Goal: Complete application form: Complete application form

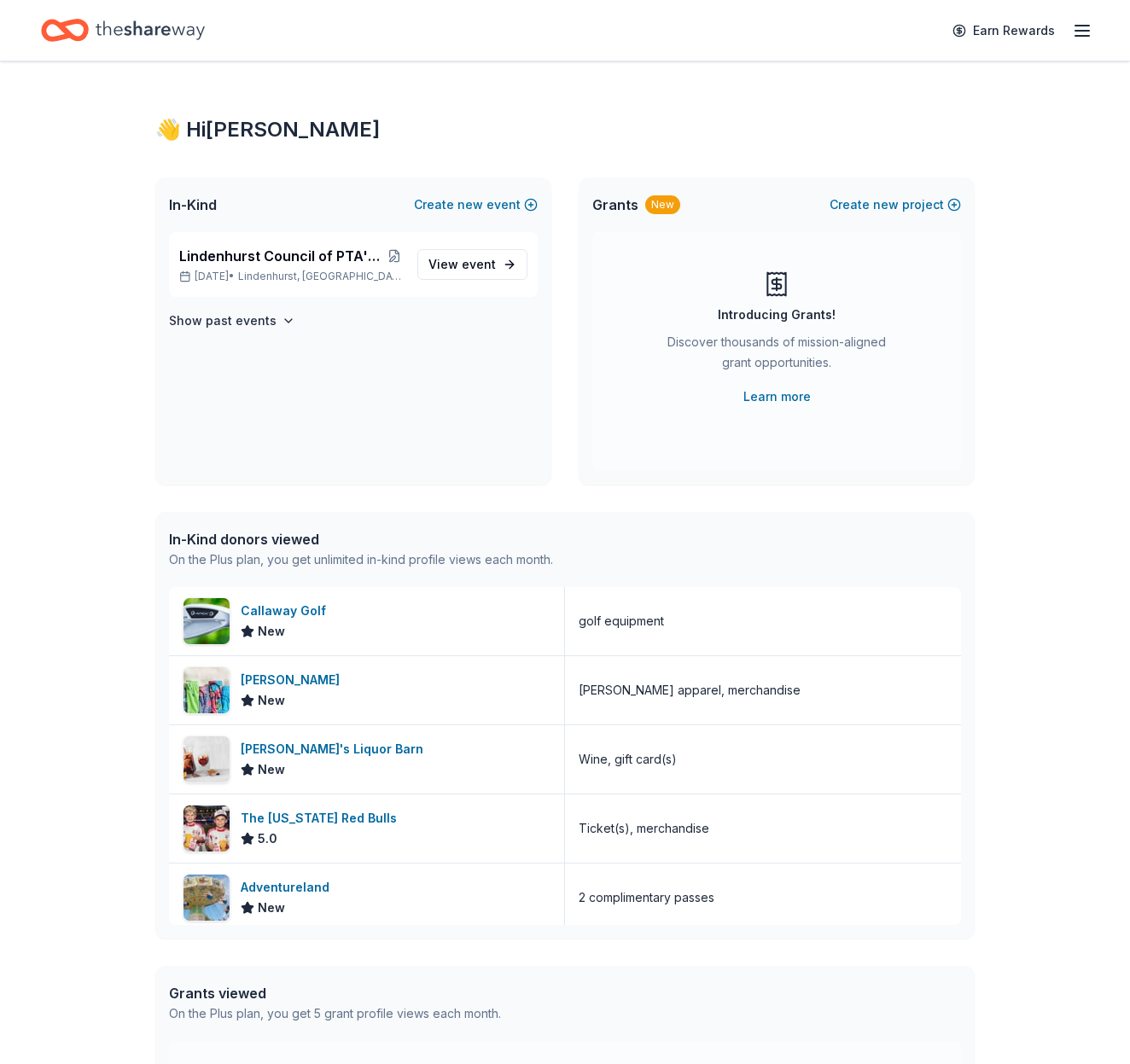
click at [485, 265] on span "event" at bounding box center [478, 264] width 34 height 15
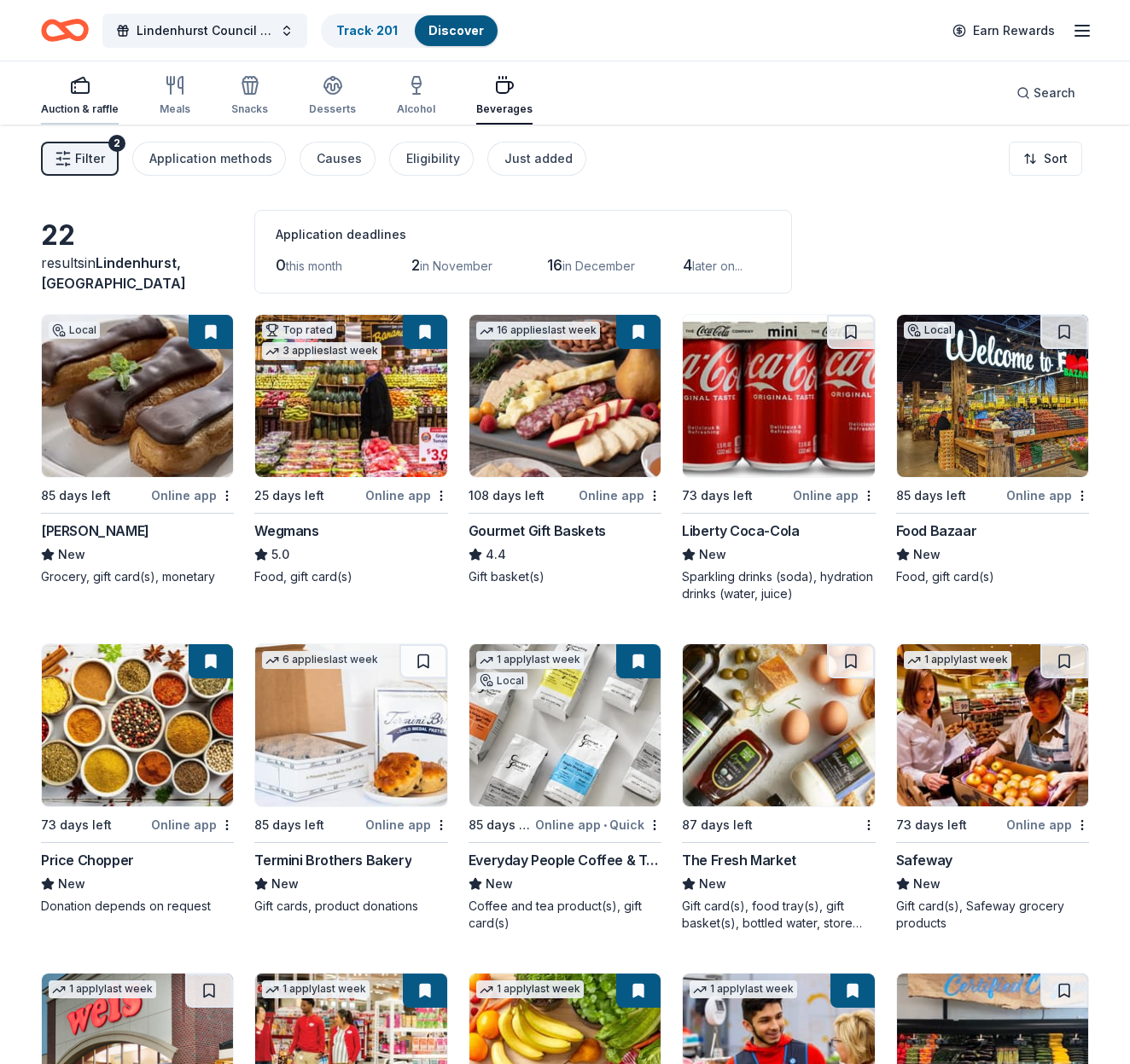
click at [77, 97] on div "Auction & raffle" at bounding box center [80, 95] width 78 height 41
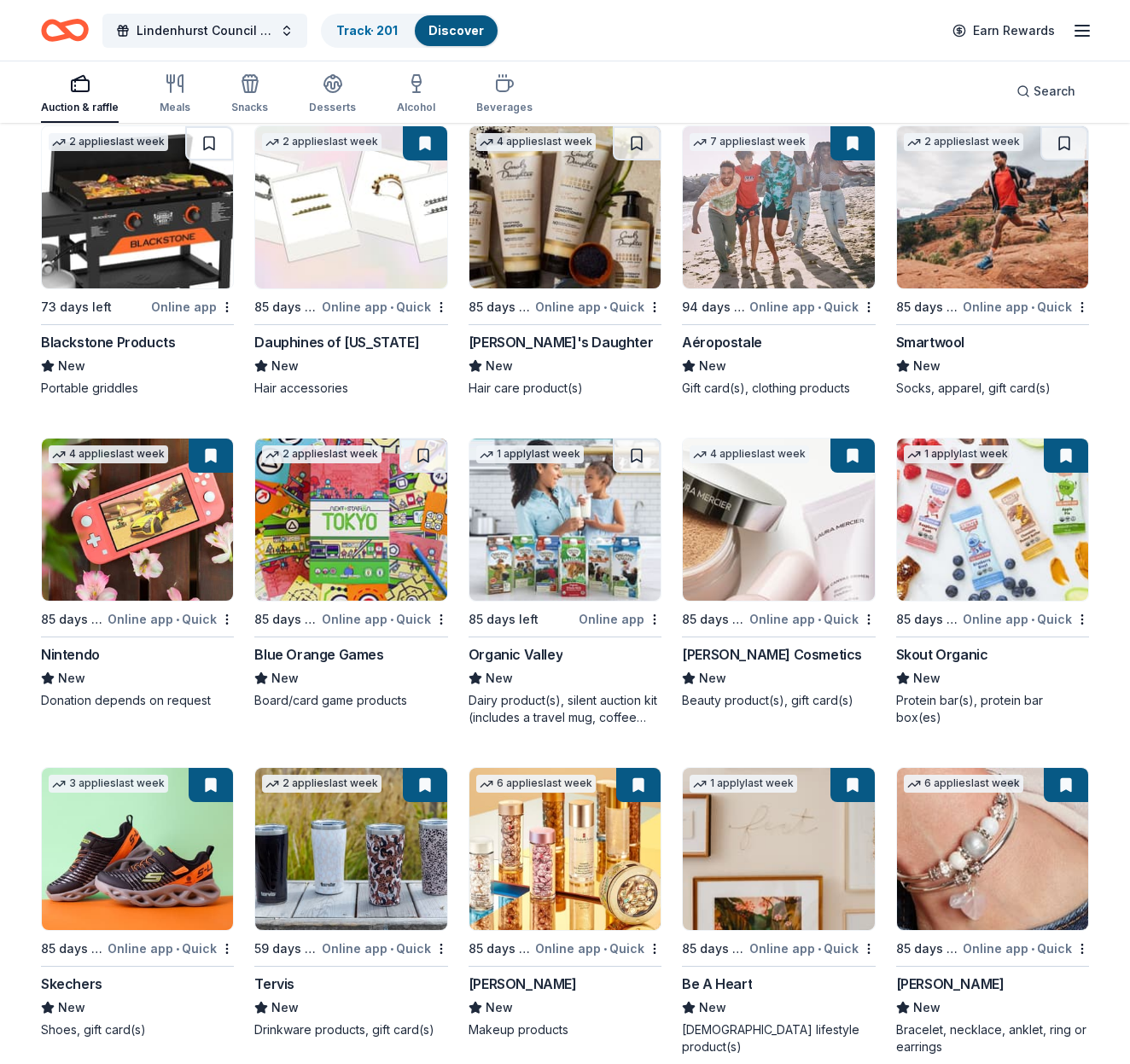
scroll to position [15584, 0]
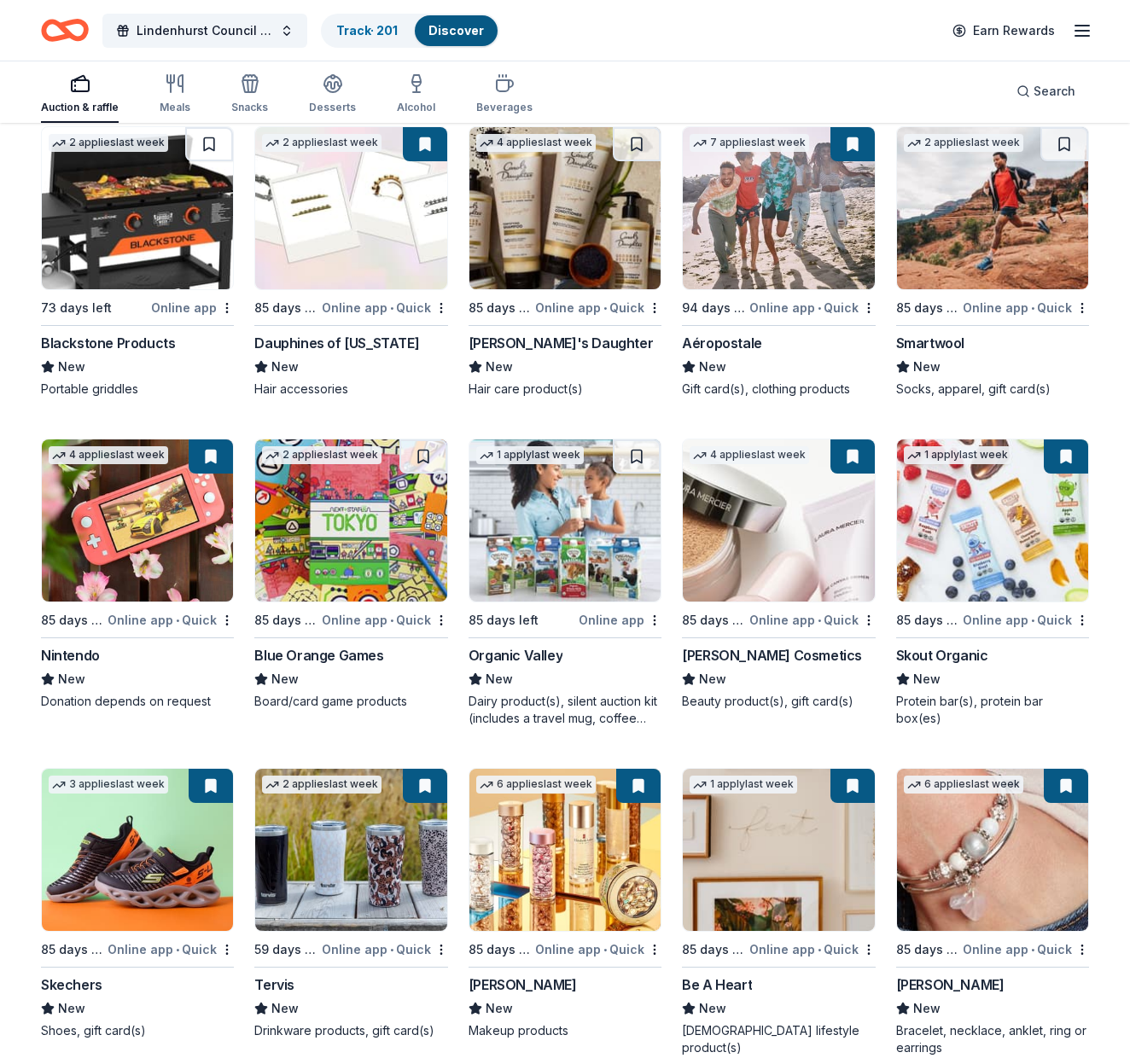
click at [773, 518] on img at bounding box center [779, 520] width 191 height 162
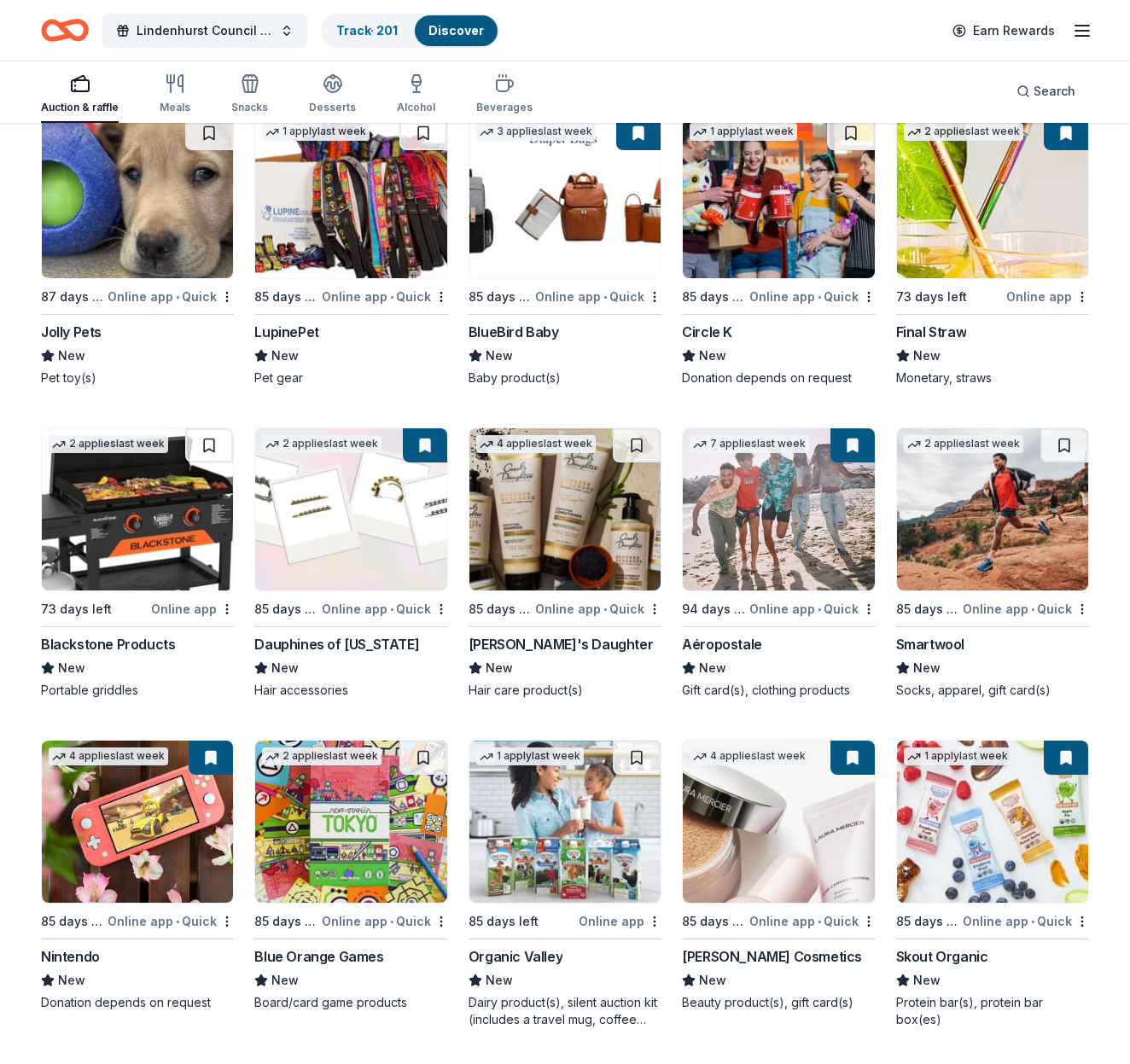
scroll to position [15282, 0]
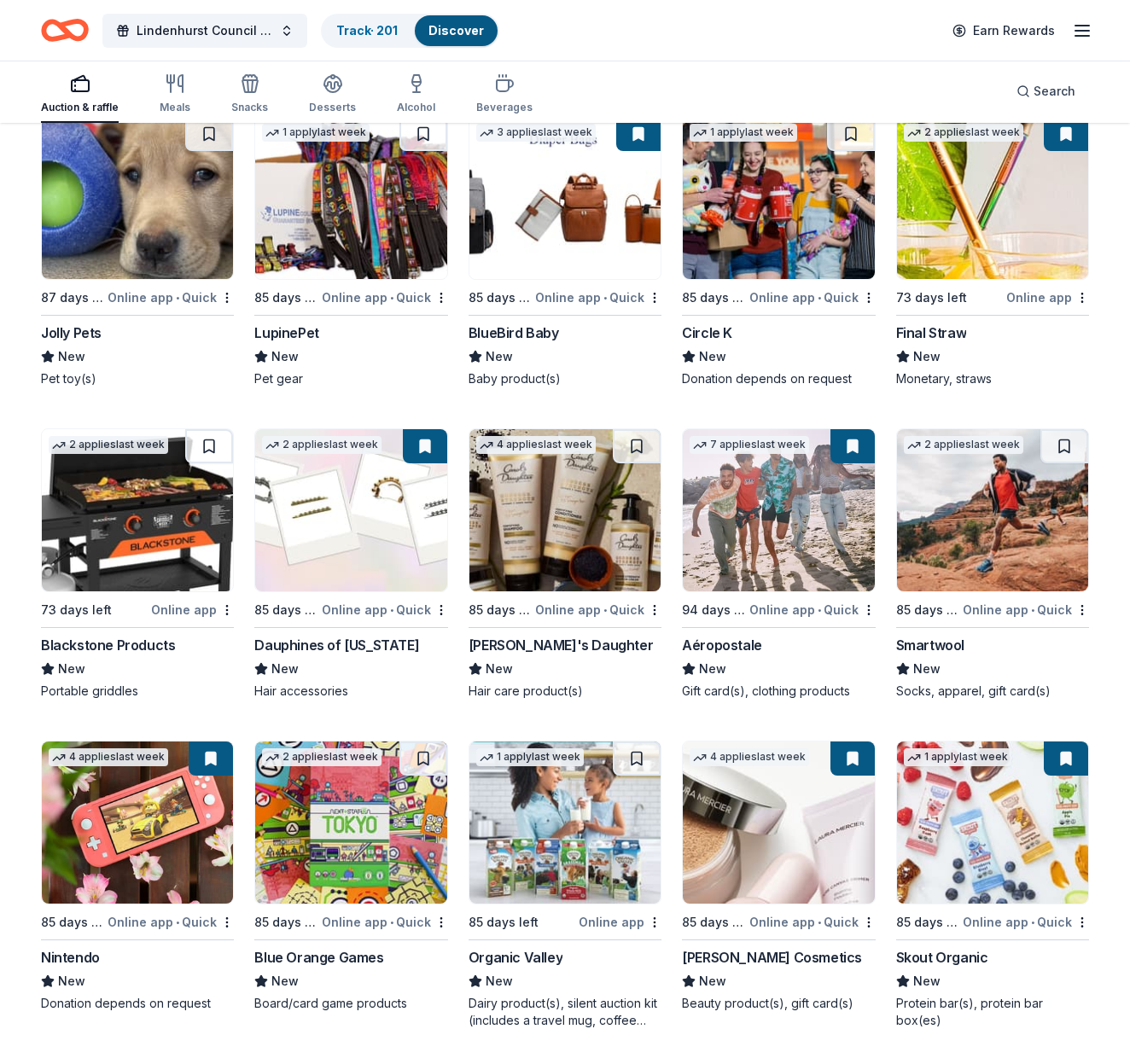
click at [777, 507] on img at bounding box center [779, 510] width 191 height 162
click at [982, 524] on img at bounding box center [992, 510] width 191 height 162
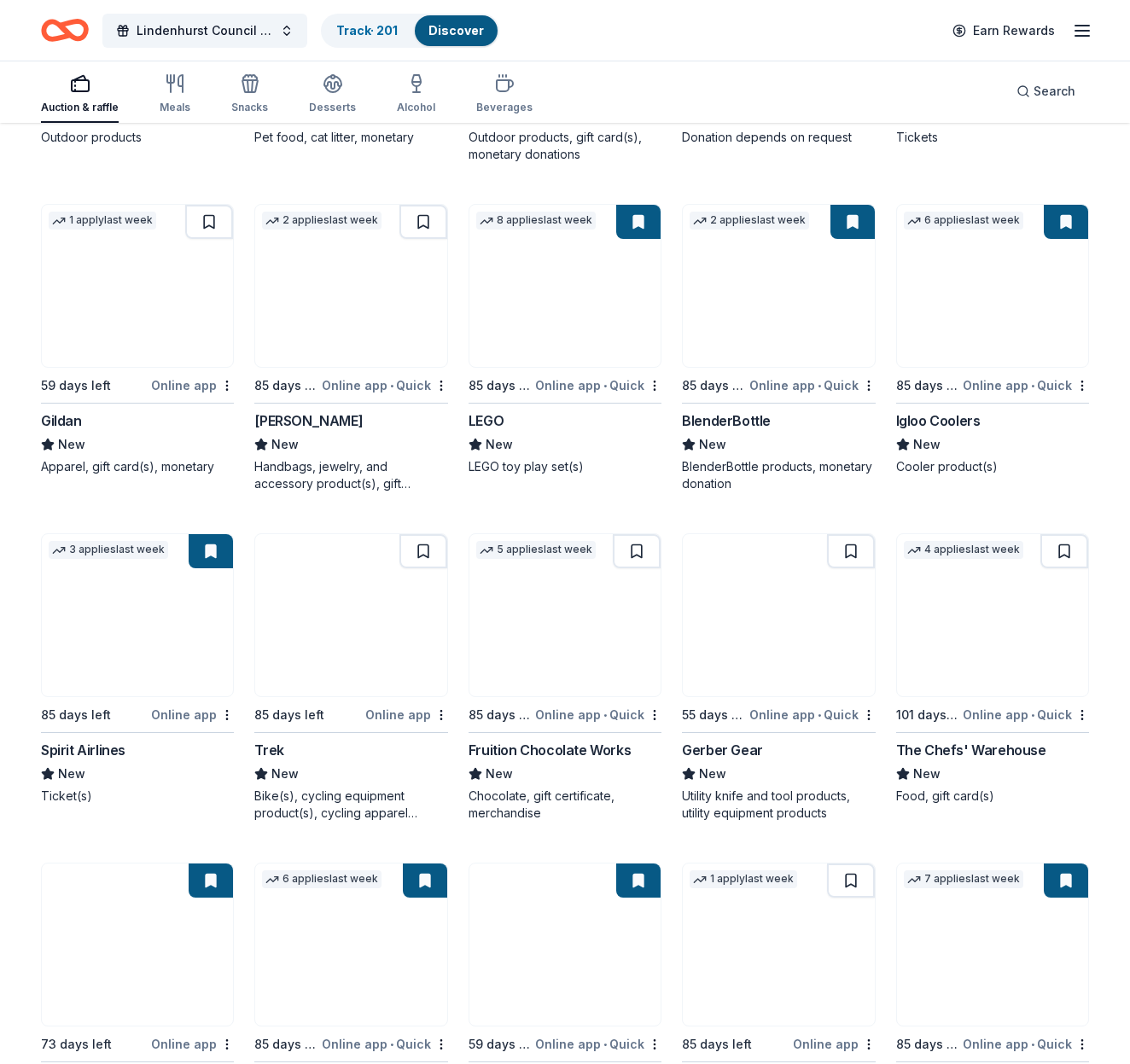
scroll to position [13843, 0]
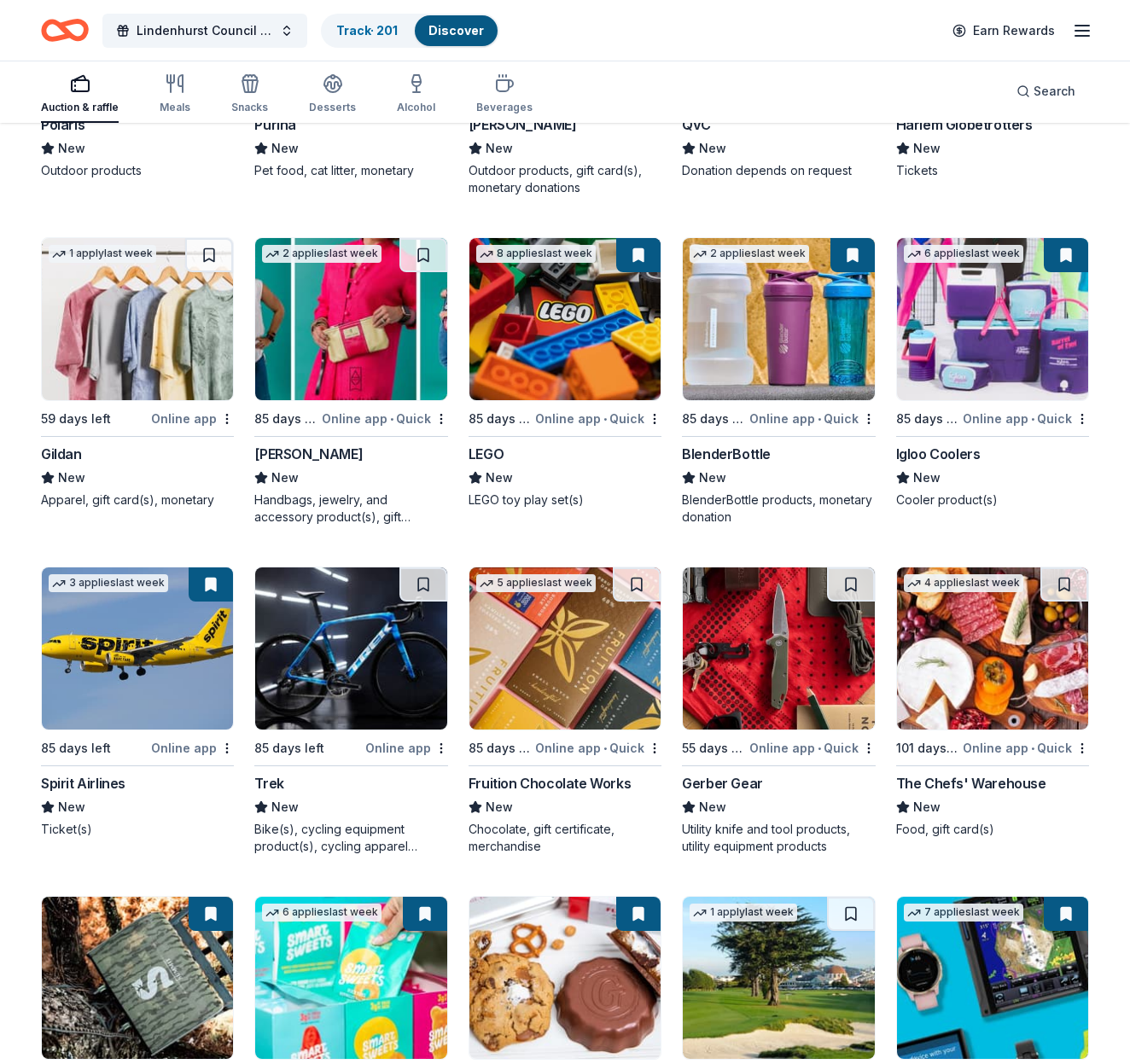
click at [749, 363] on img at bounding box center [779, 319] width 191 height 162
click at [333, 360] on img at bounding box center [350, 319] width 191 height 162
click at [142, 338] on img at bounding box center [138, 319] width 191 height 162
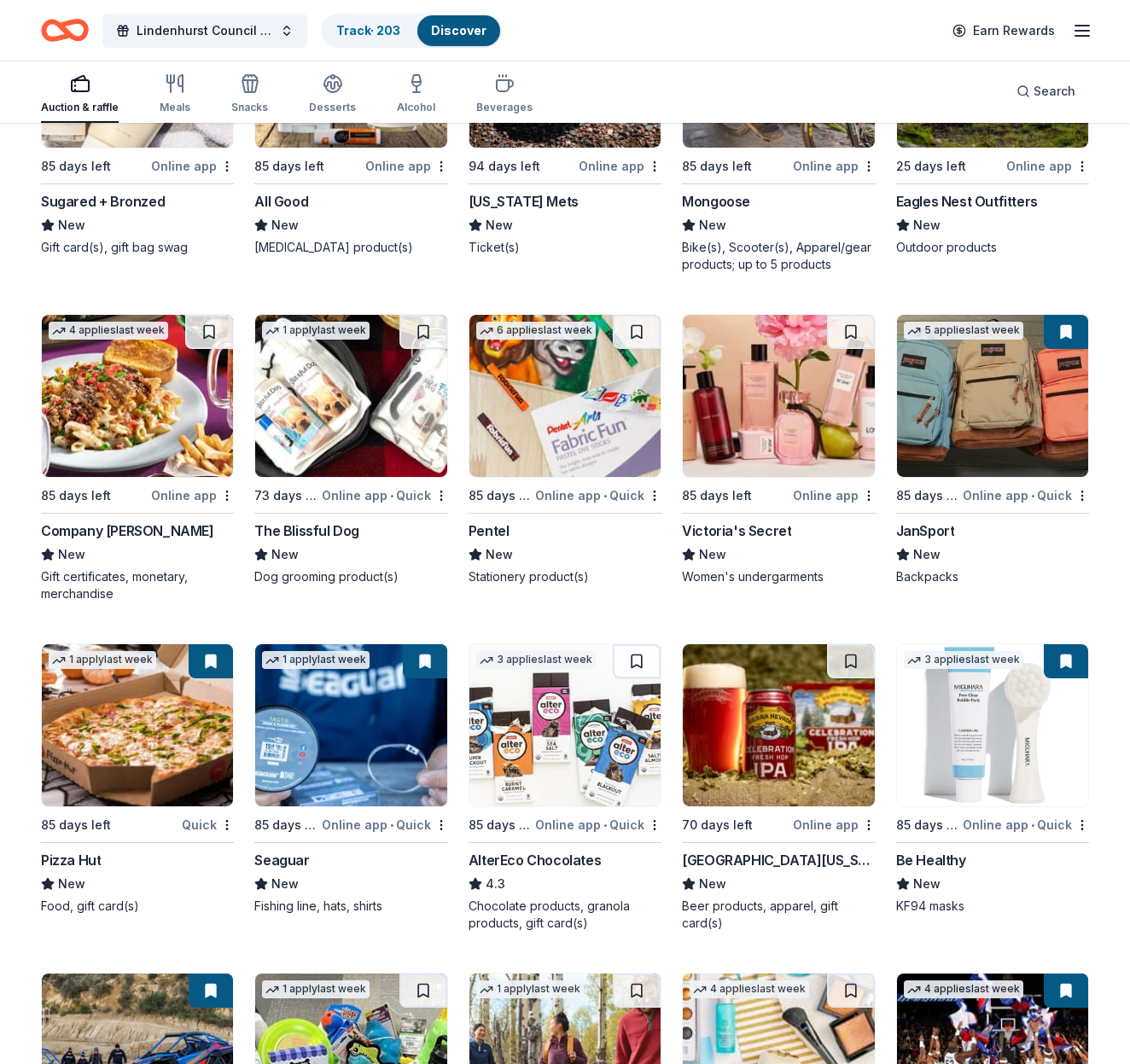
scroll to position [12777, 0]
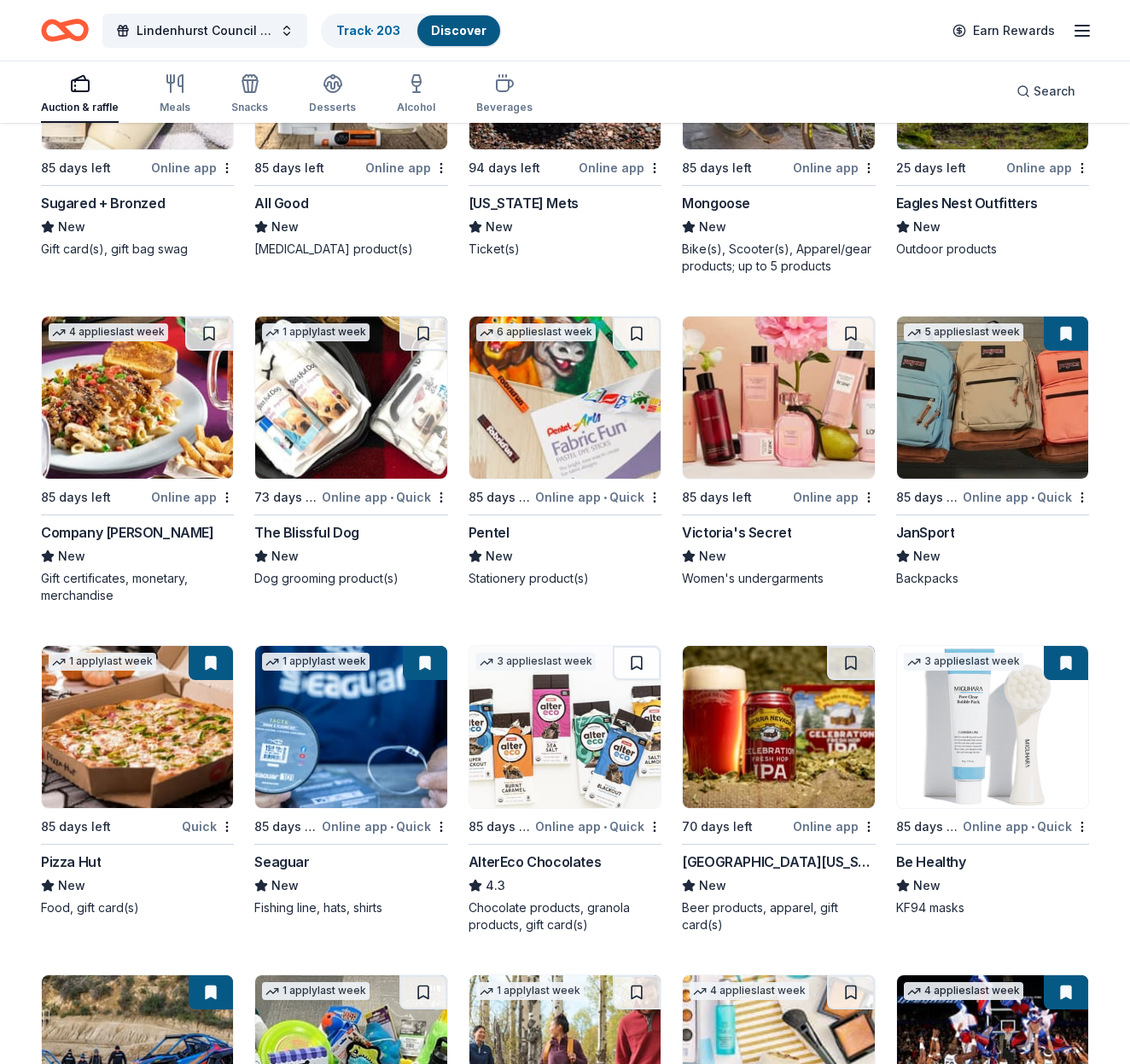
click at [976, 417] on img at bounding box center [992, 398] width 191 height 162
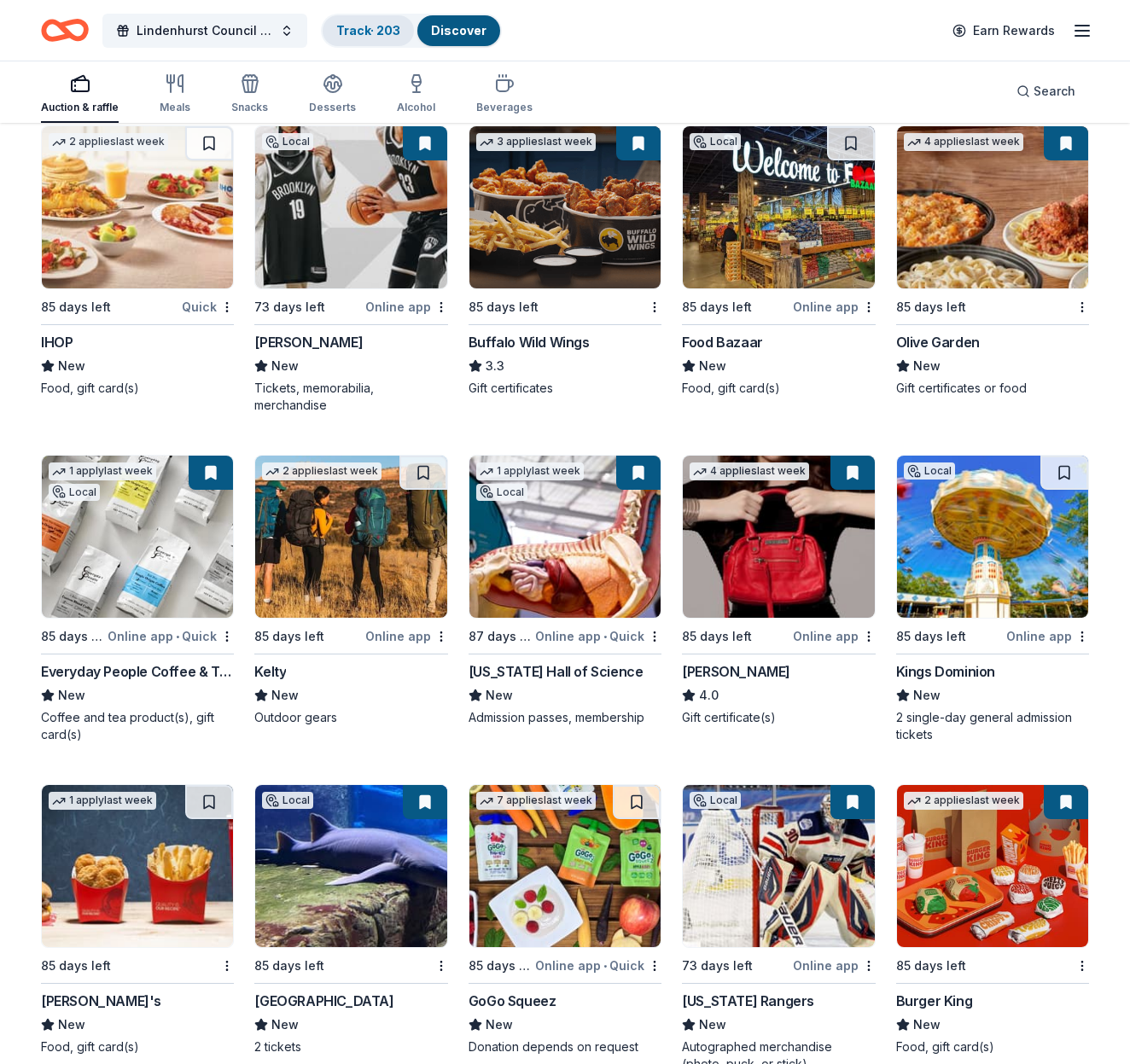
scroll to position [10989, 0]
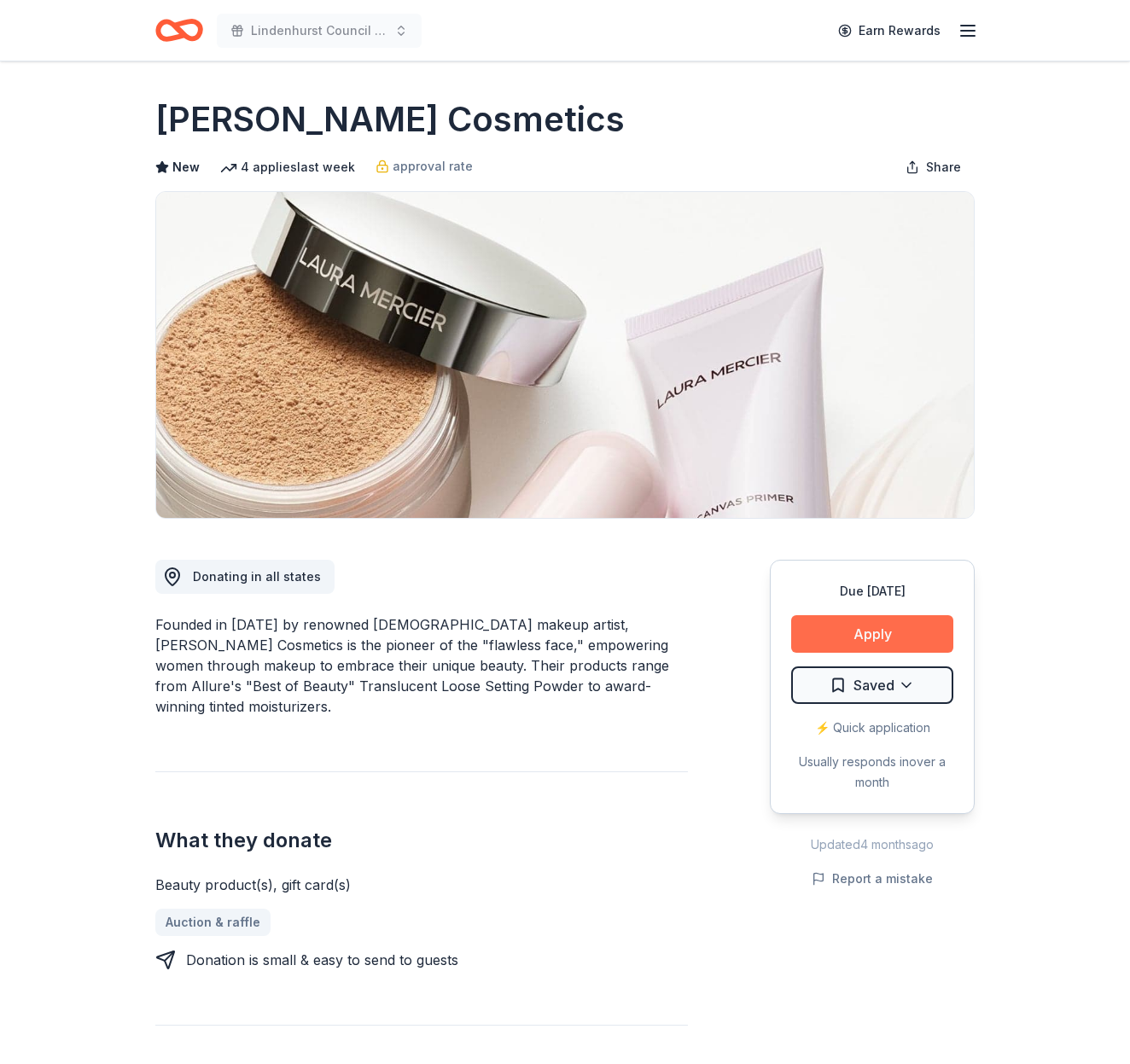
click at [876, 638] on button "Apply" at bounding box center [872, 634] width 162 height 38
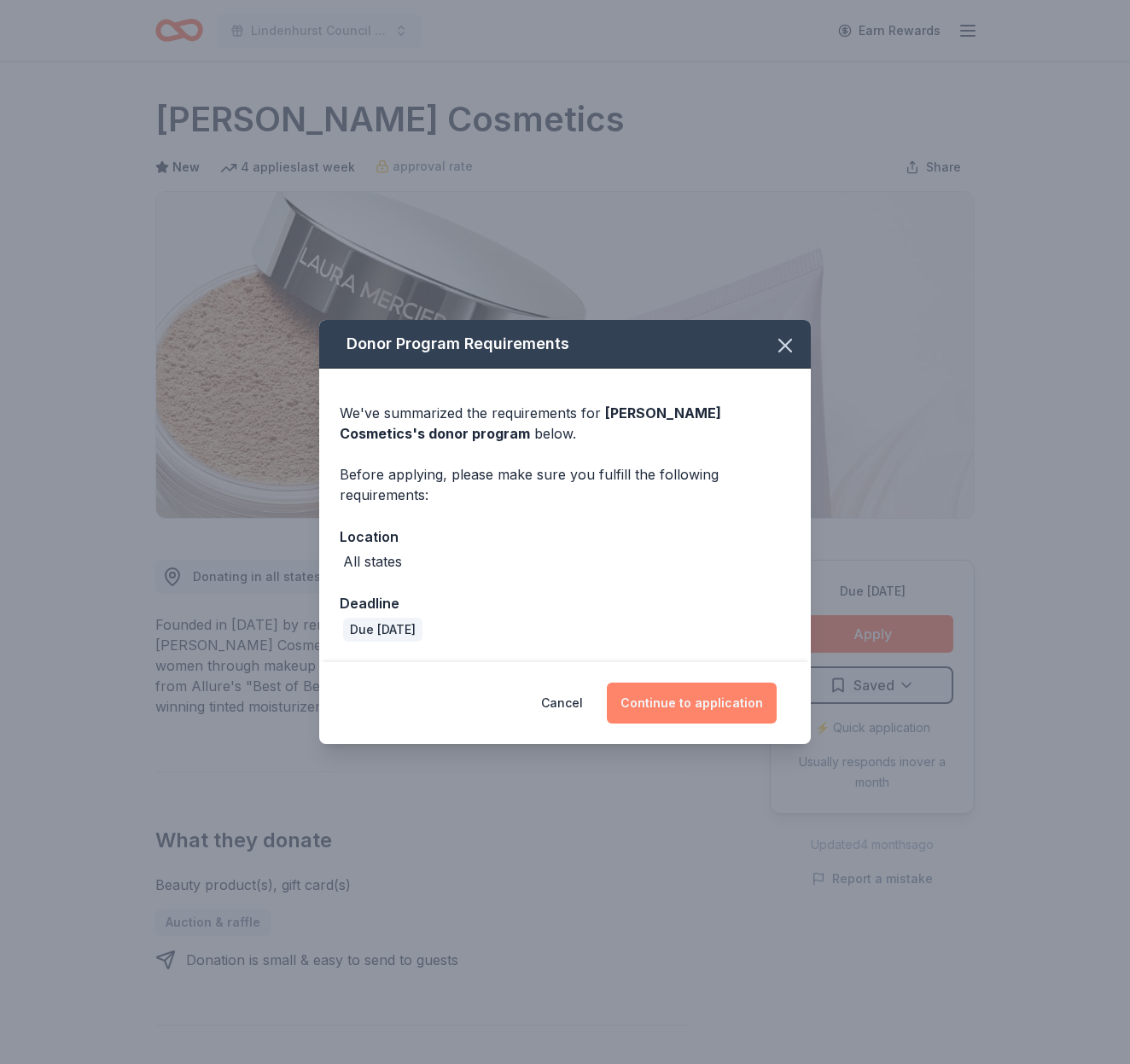
click at [707, 706] on button "Continue to application" at bounding box center [692, 703] width 170 height 41
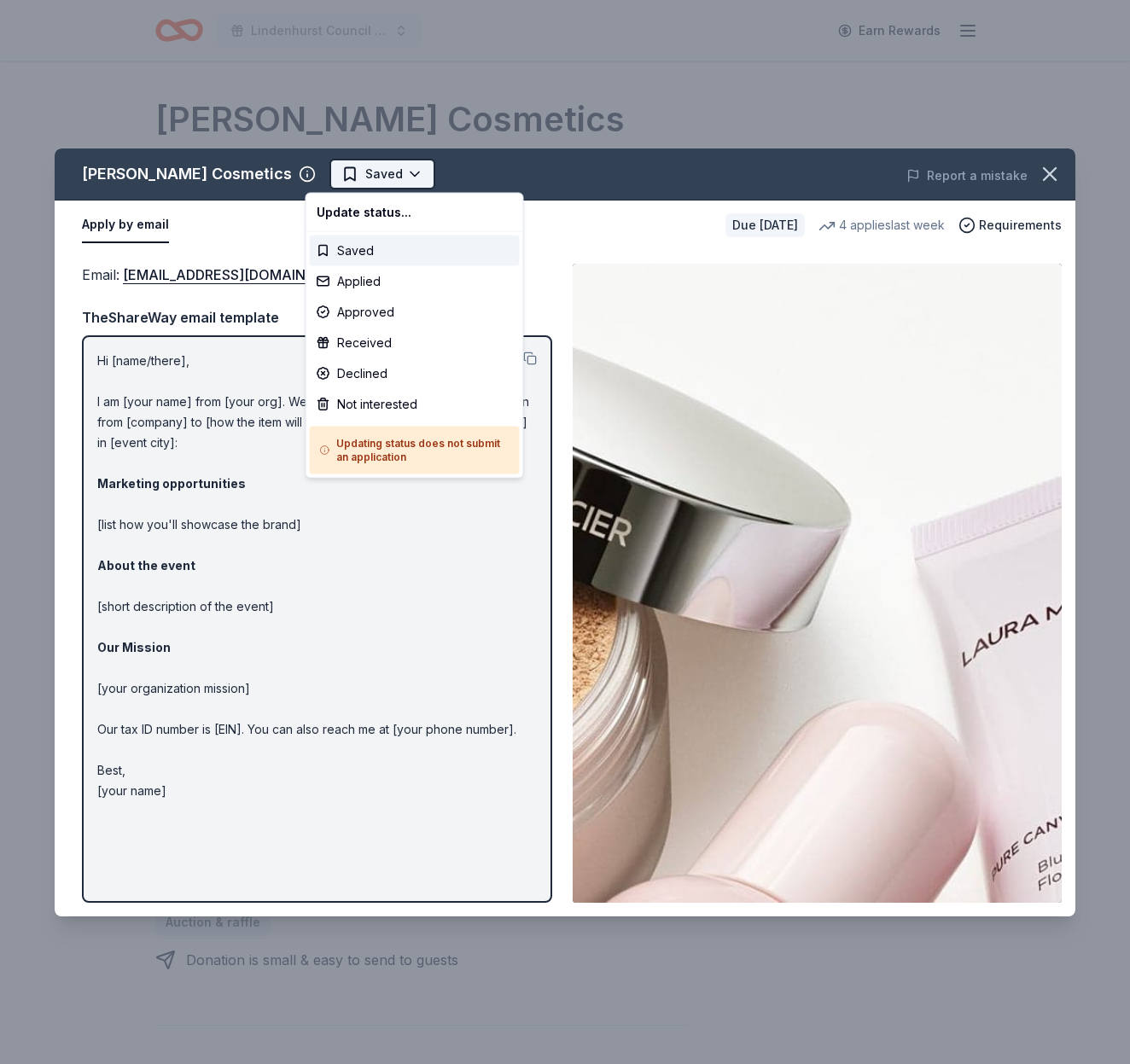
click at [391, 167] on html "Lindenhurst Council of PTA's "Bright Futures" Fundraiser Earn Rewards Due in 85…" at bounding box center [565, 532] width 1130 height 1064
click at [371, 281] on div "Applied" at bounding box center [415, 281] width 210 height 31
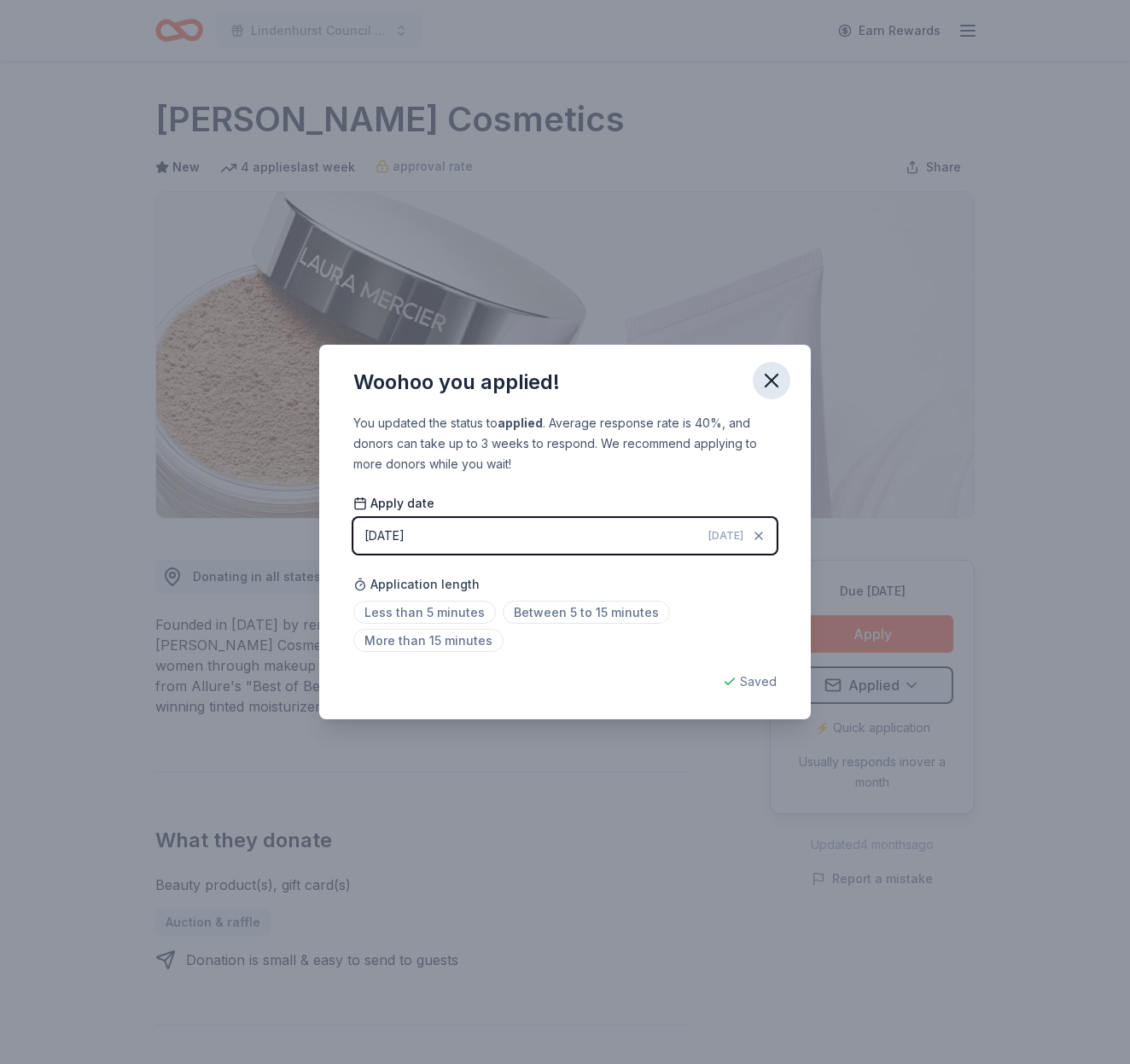
click at [766, 376] on icon "button" at bounding box center [772, 381] width 12 height 12
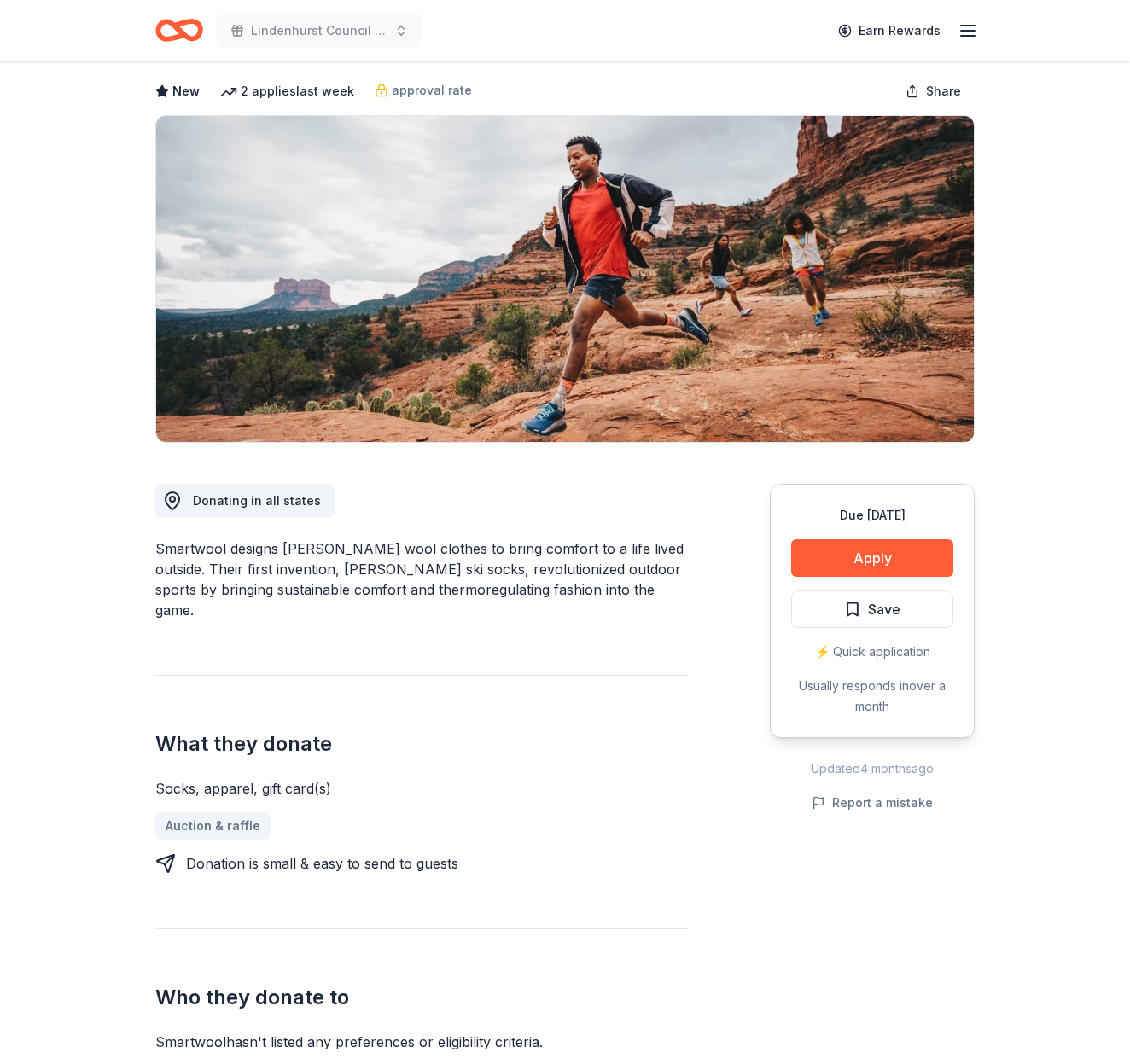
scroll to position [66, 0]
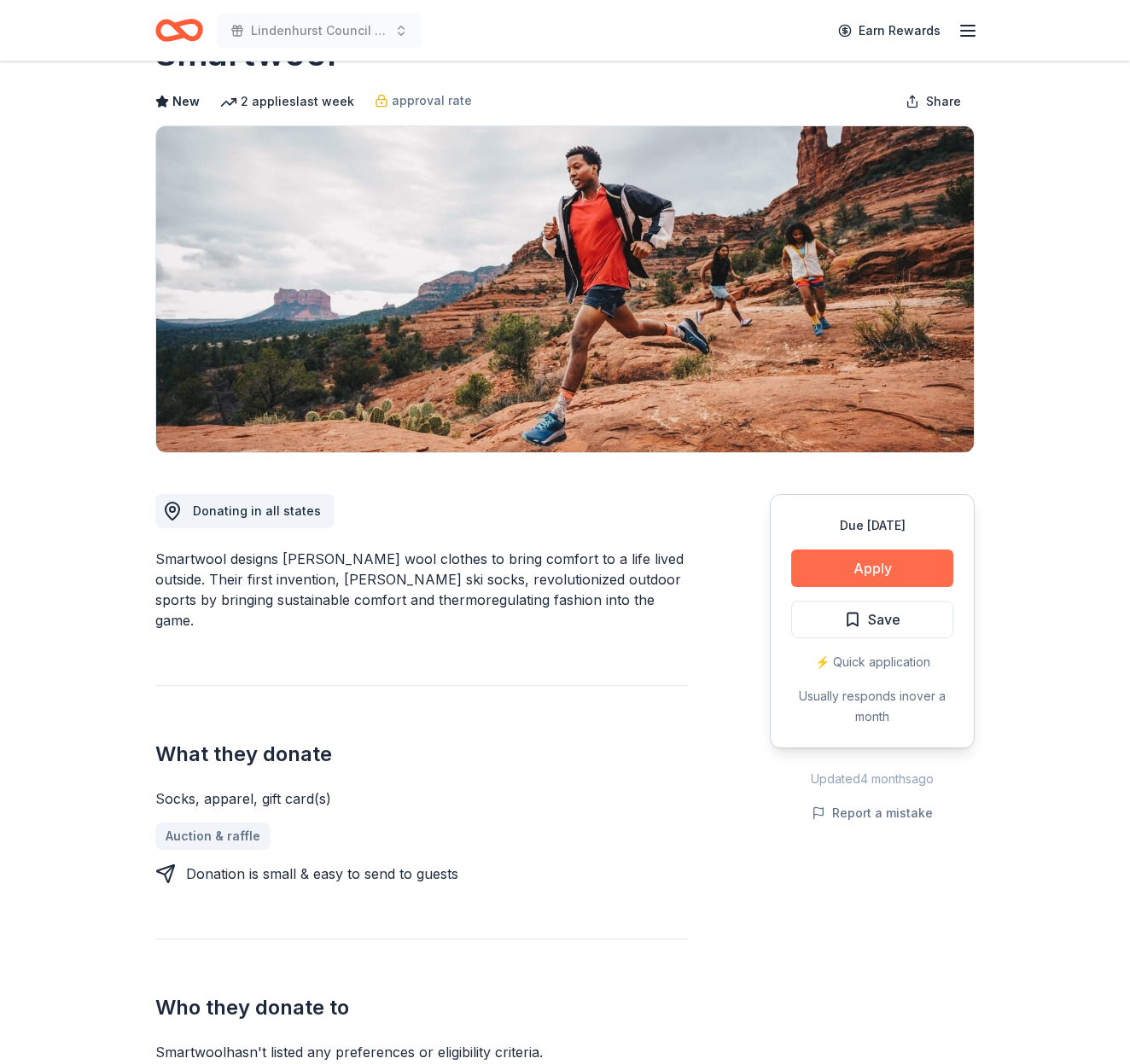
click at [869, 567] on button "Apply" at bounding box center [872, 568] width 162 height 38
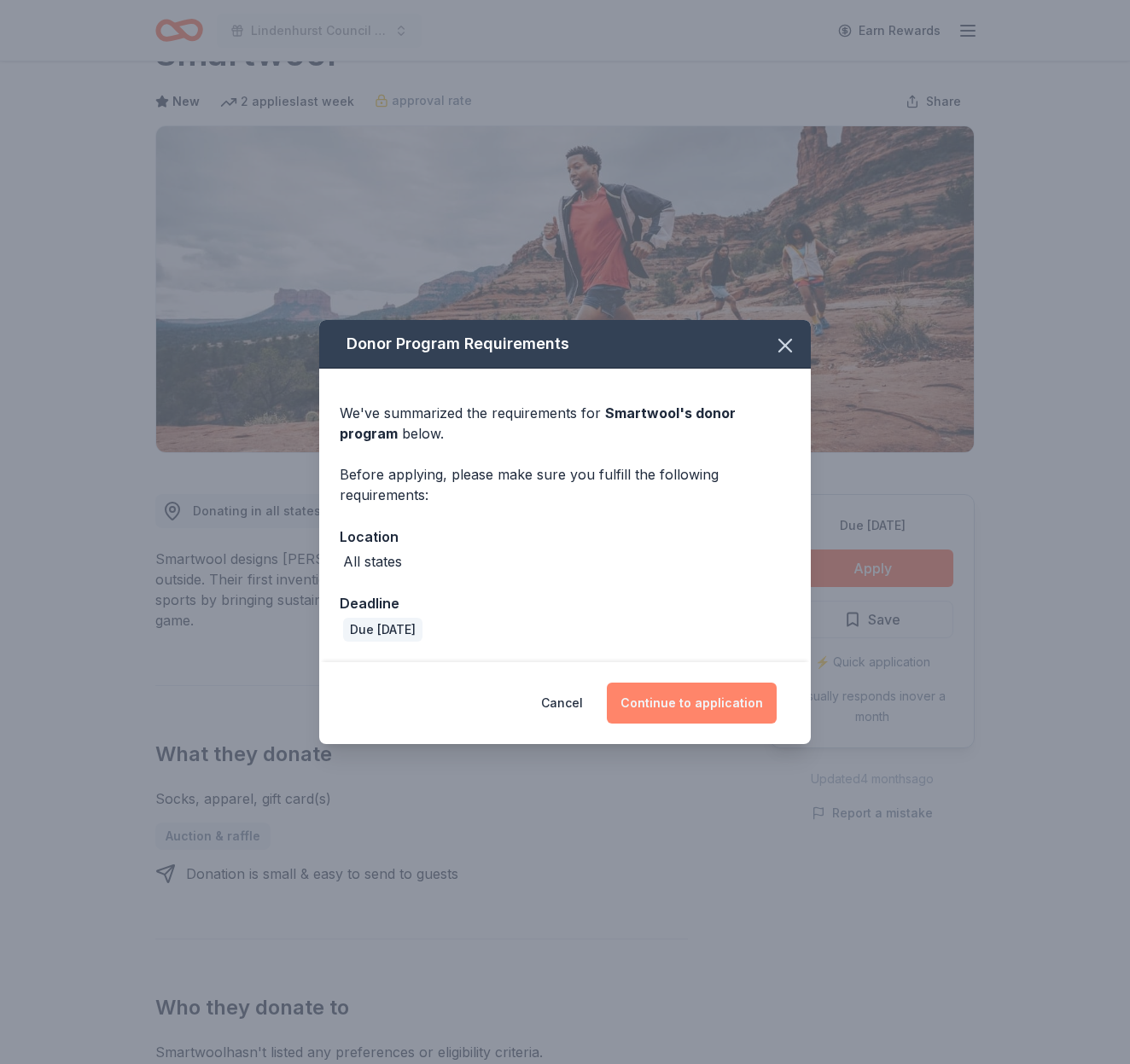
click at [683, 709] on button "Continue to application" at bounding box center [692, 703] width 170 height 41
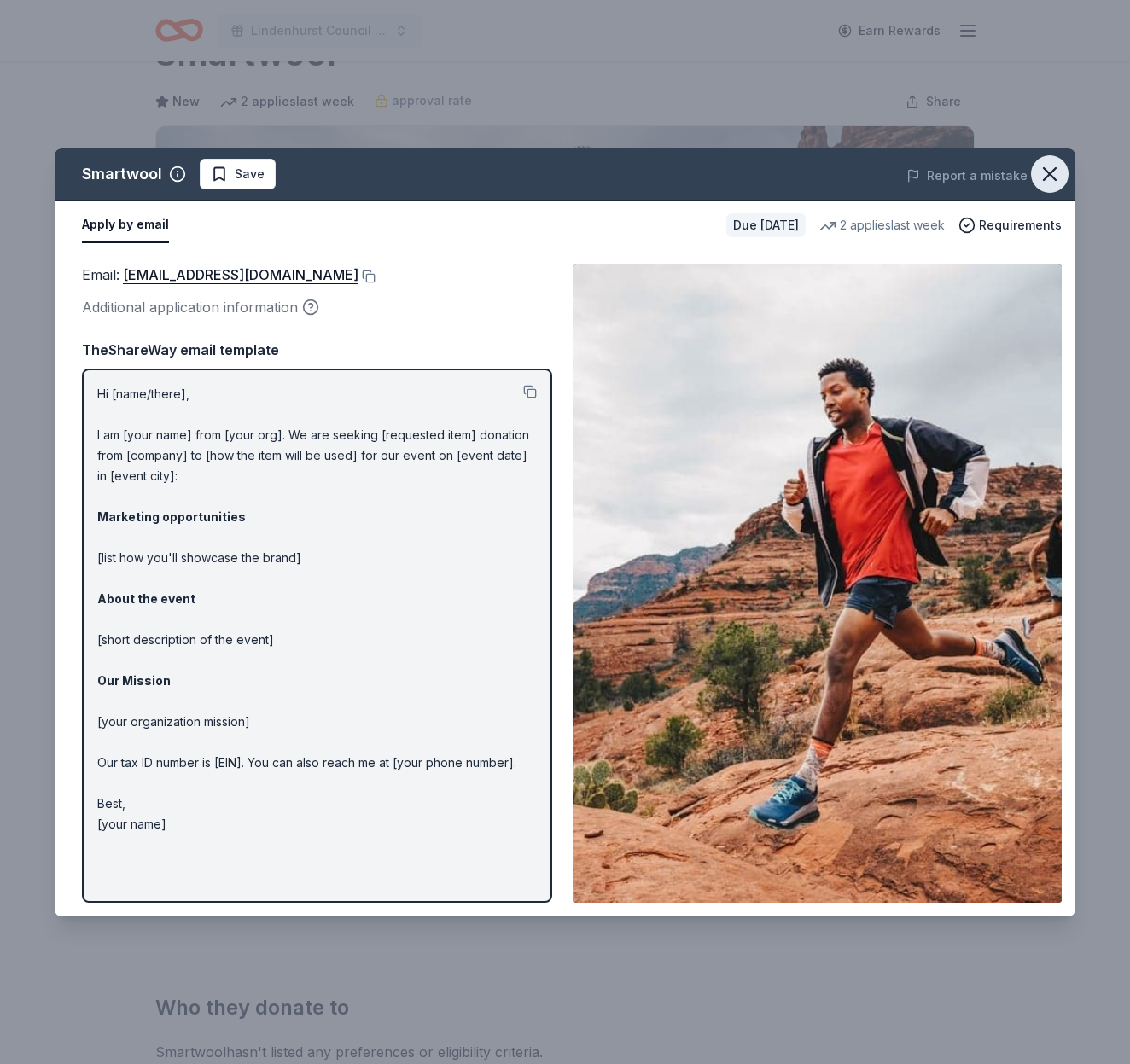
click at [1045, 171] on icon "button" at bounding box center [1049, 173] width 24 height 24
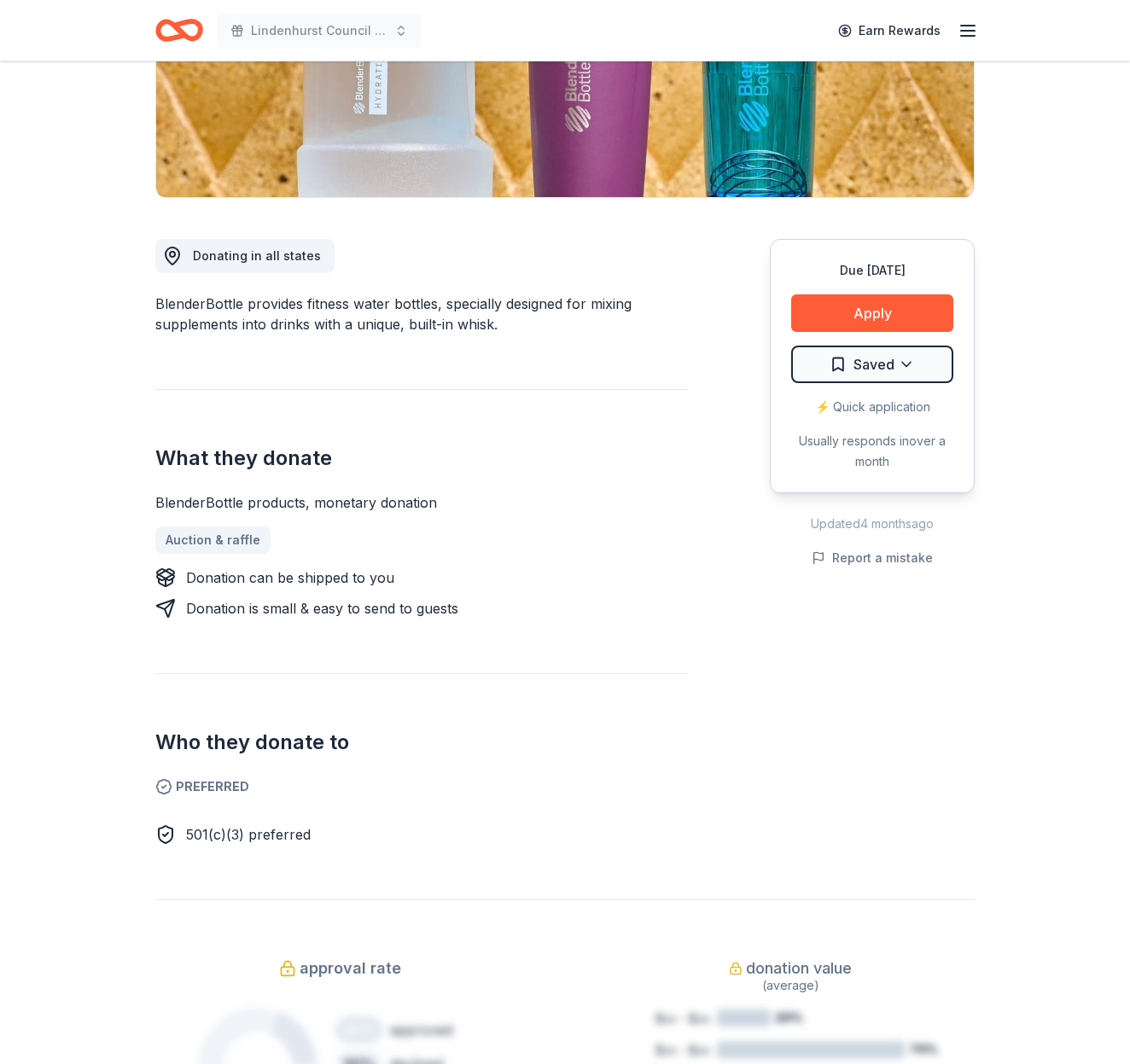
scroll to position [324, 0]
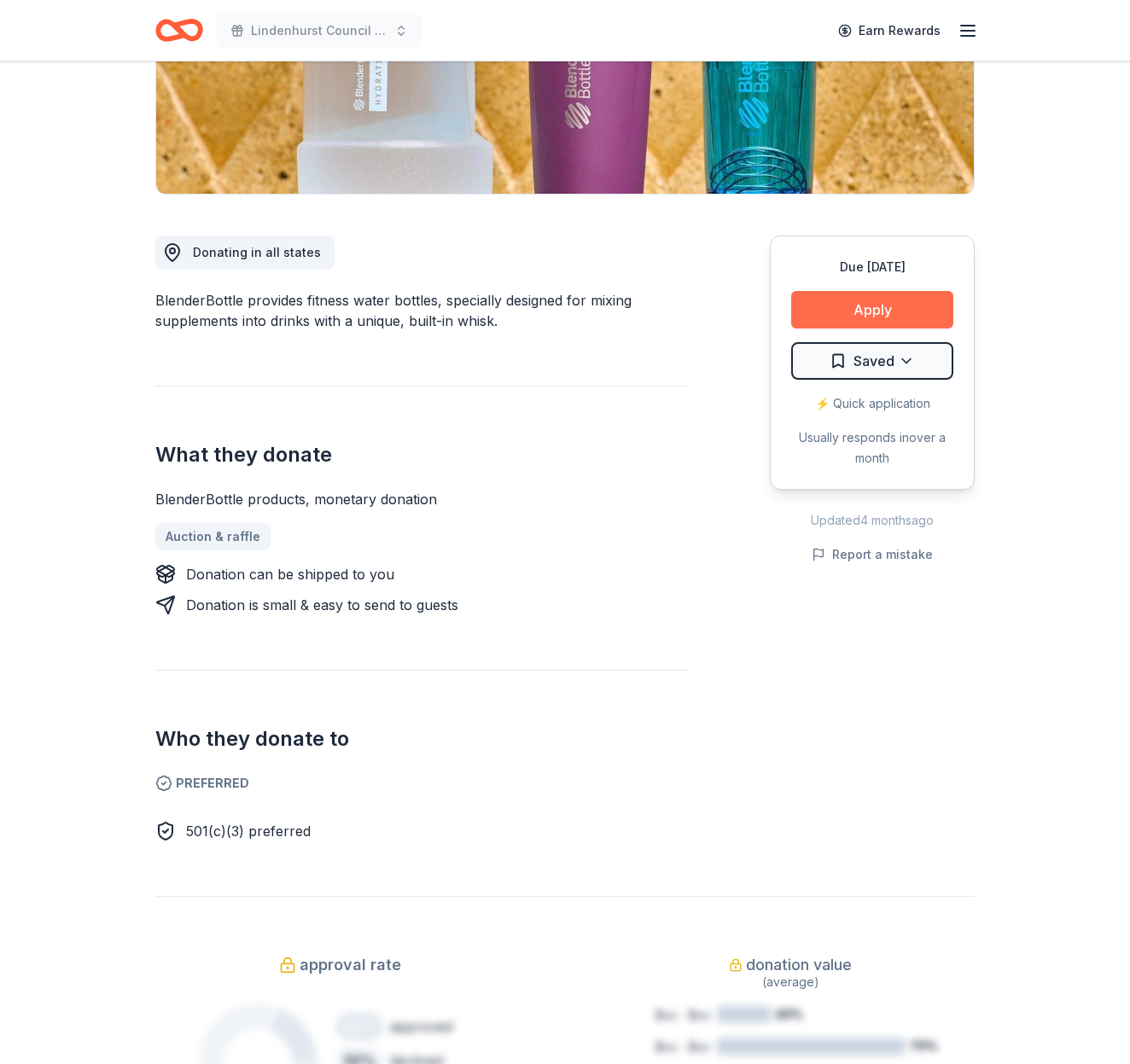
click at [891, 316] on button "Apply" at bounding box center [872, 309] width 162 height 38
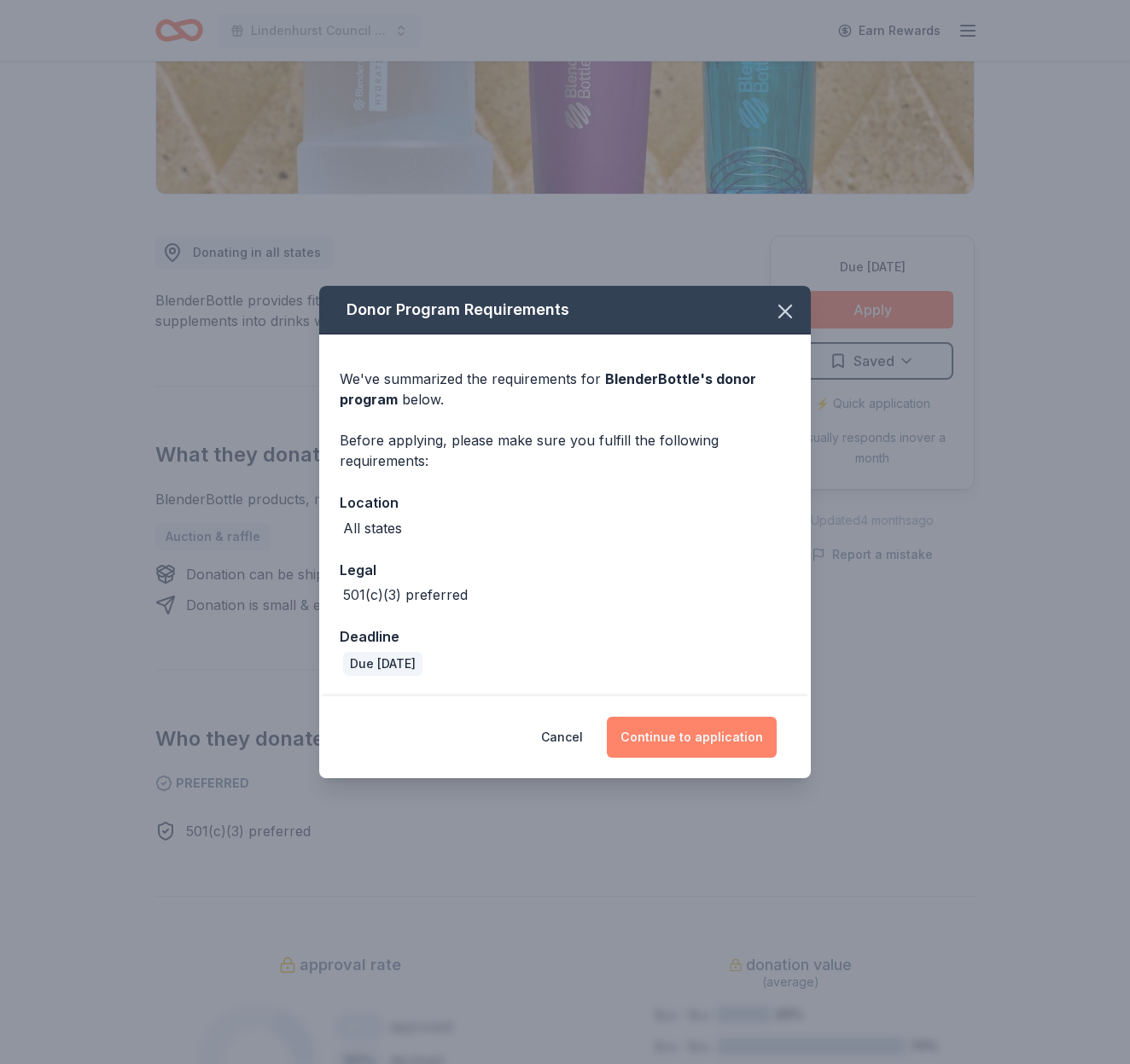
click at [723, 739] on button "Continue to application" at bounding box center [692, 737] width 170 height 41
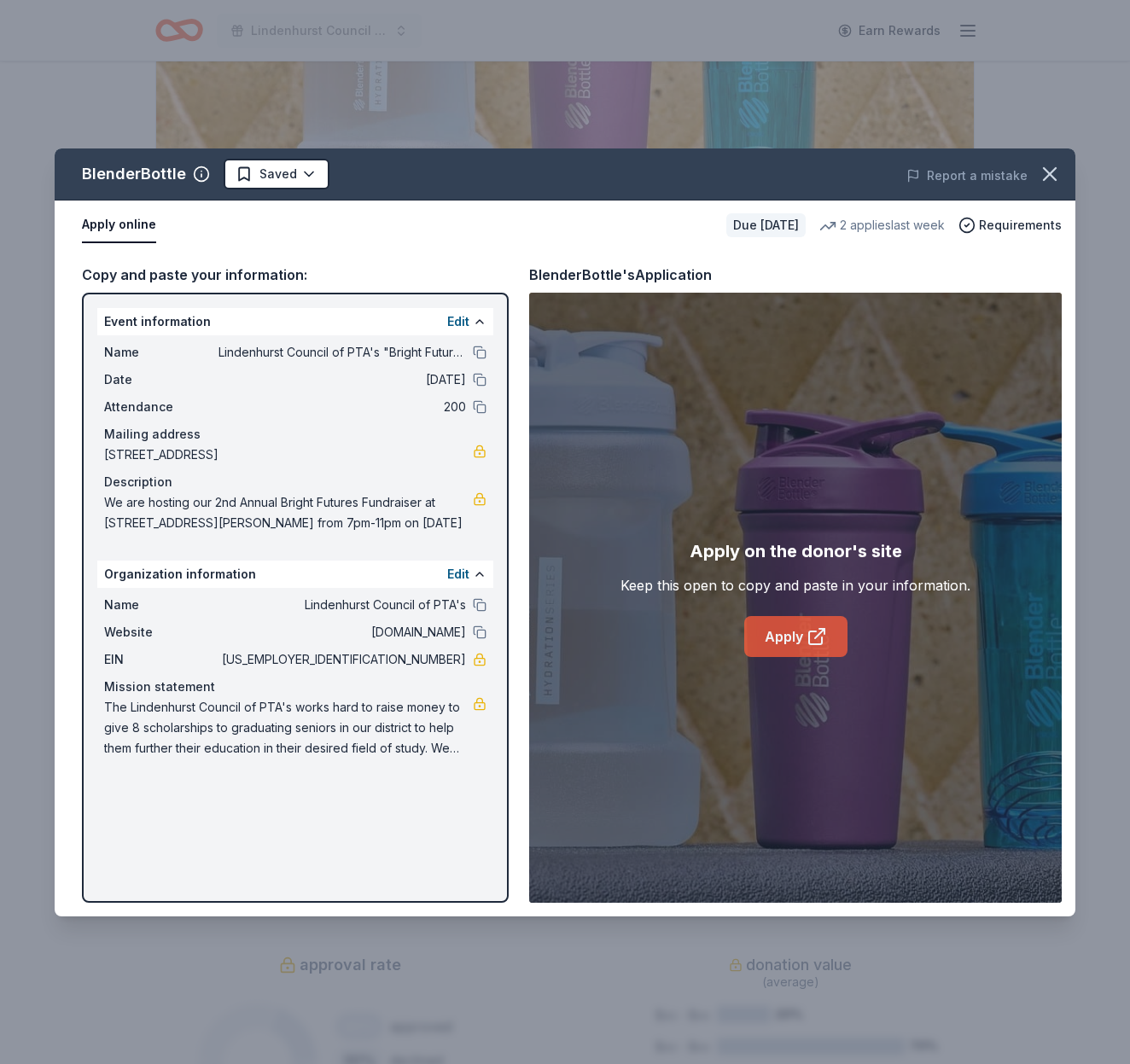
click at [786, 642] on link "Apply" at bounding box center [796, 637] width 103 height 41
click at [297, 179] on html "Lindenhurst Council of PTA's "Bright Futures" Fundraiser Earn Rewards Due in 85…" at bounding box center [565, 208] width 1130 height 1064
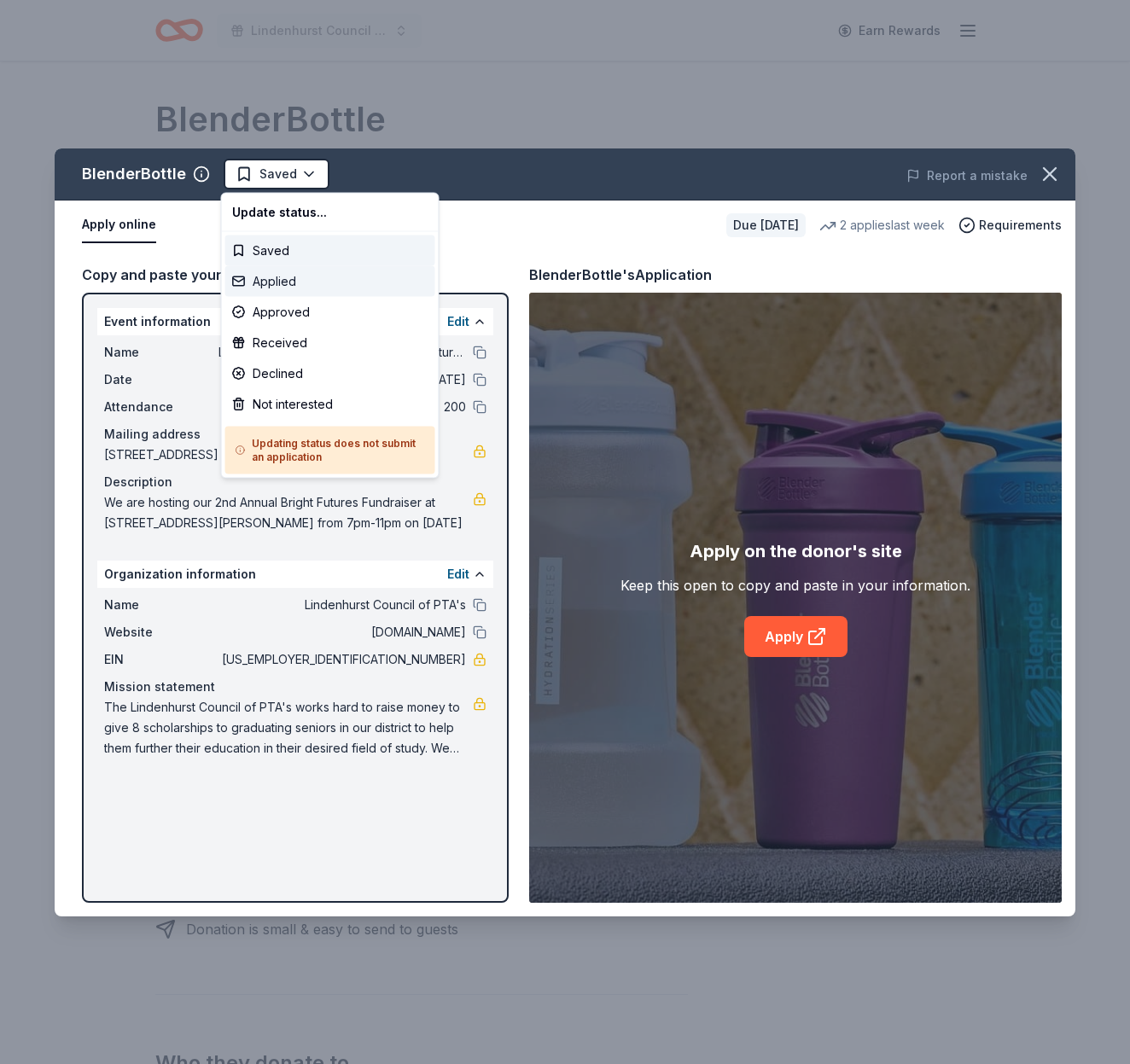
scroll to position [0, 0]
click at [298, 278] on div "Applied" at bounding box center [330, 281] width 210 height 31
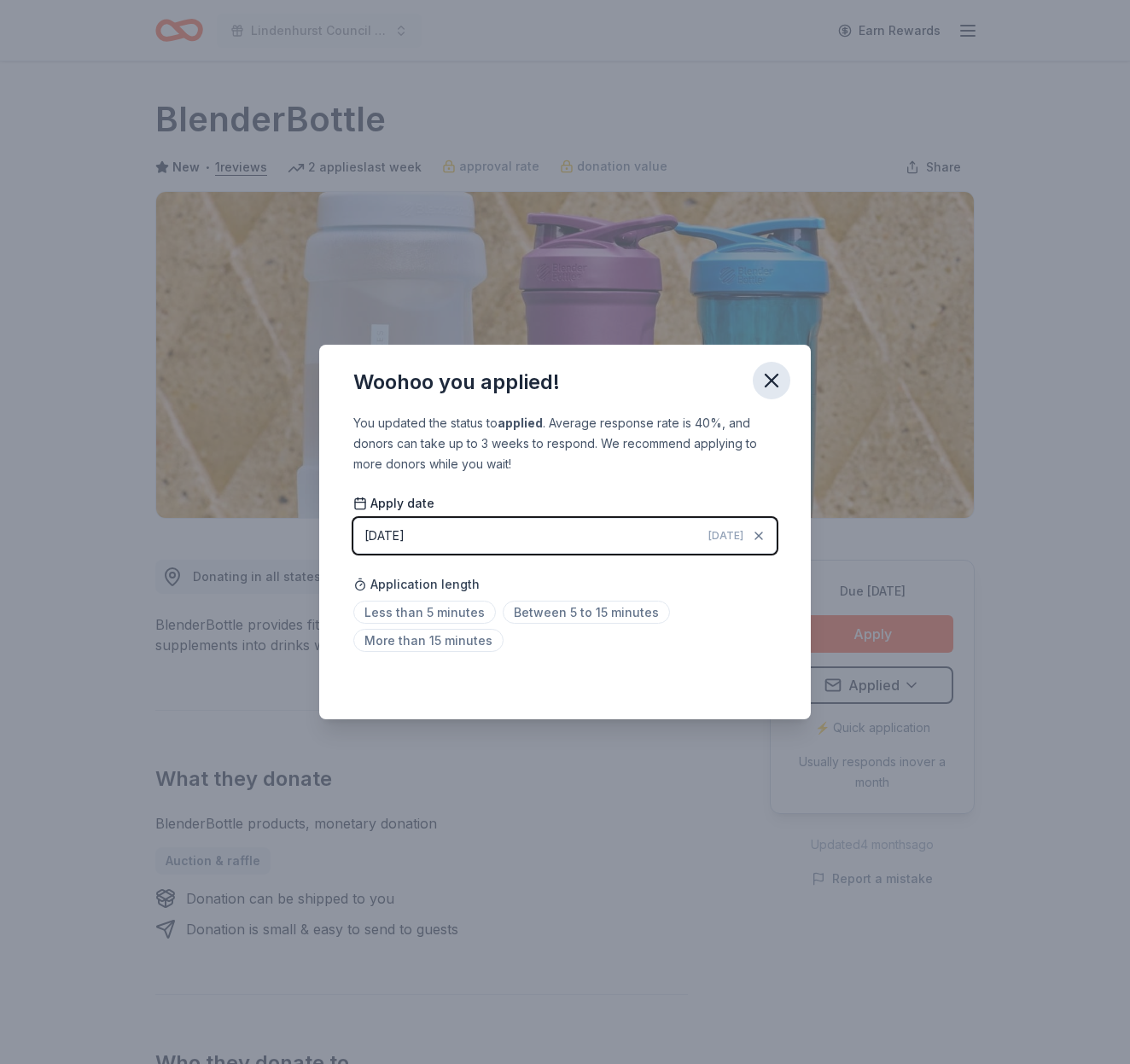
click at [764, 379] on icon "button" at bounding box center [771, 380] width 24 height 24
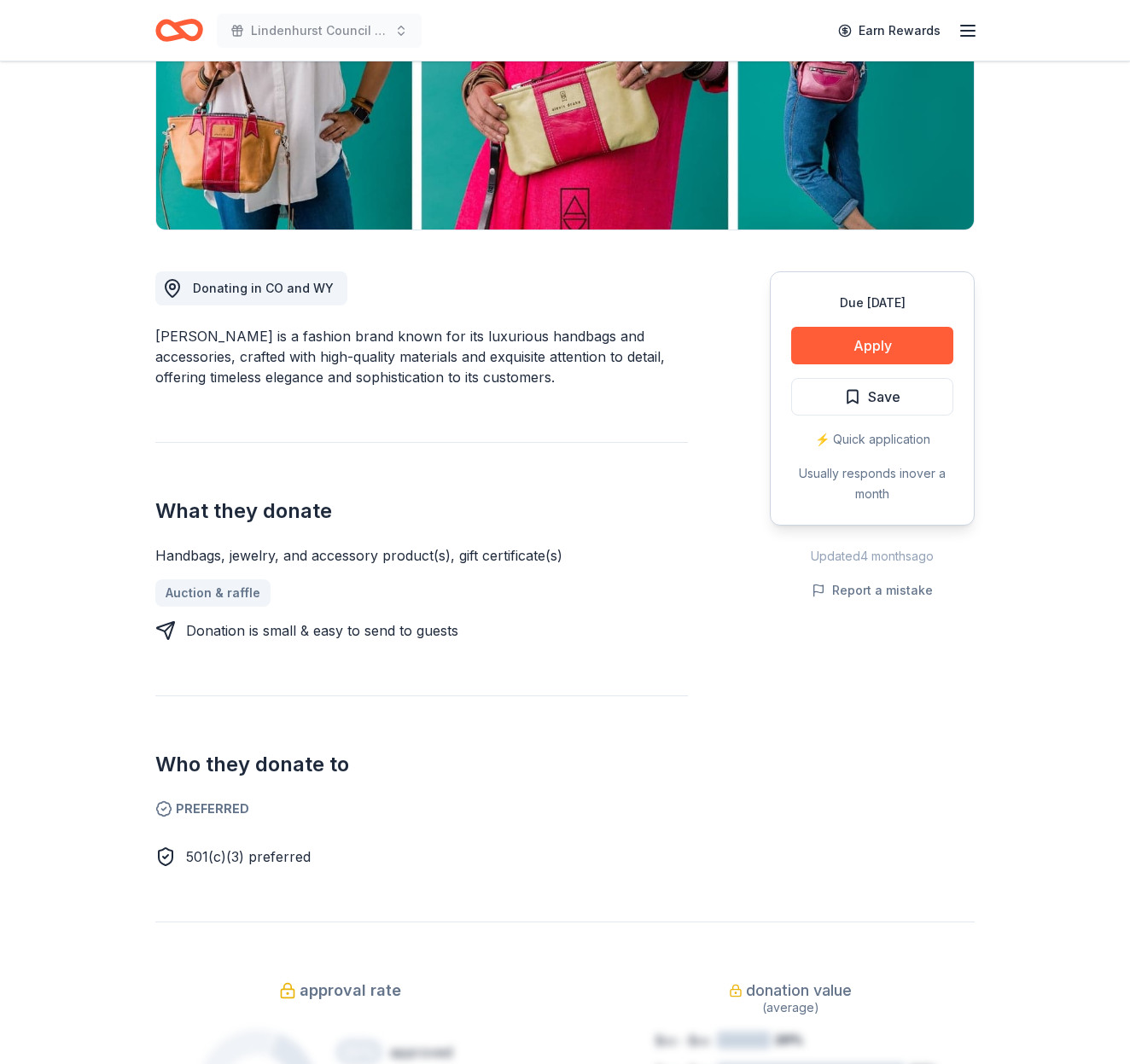
scroll to position [290, 0]
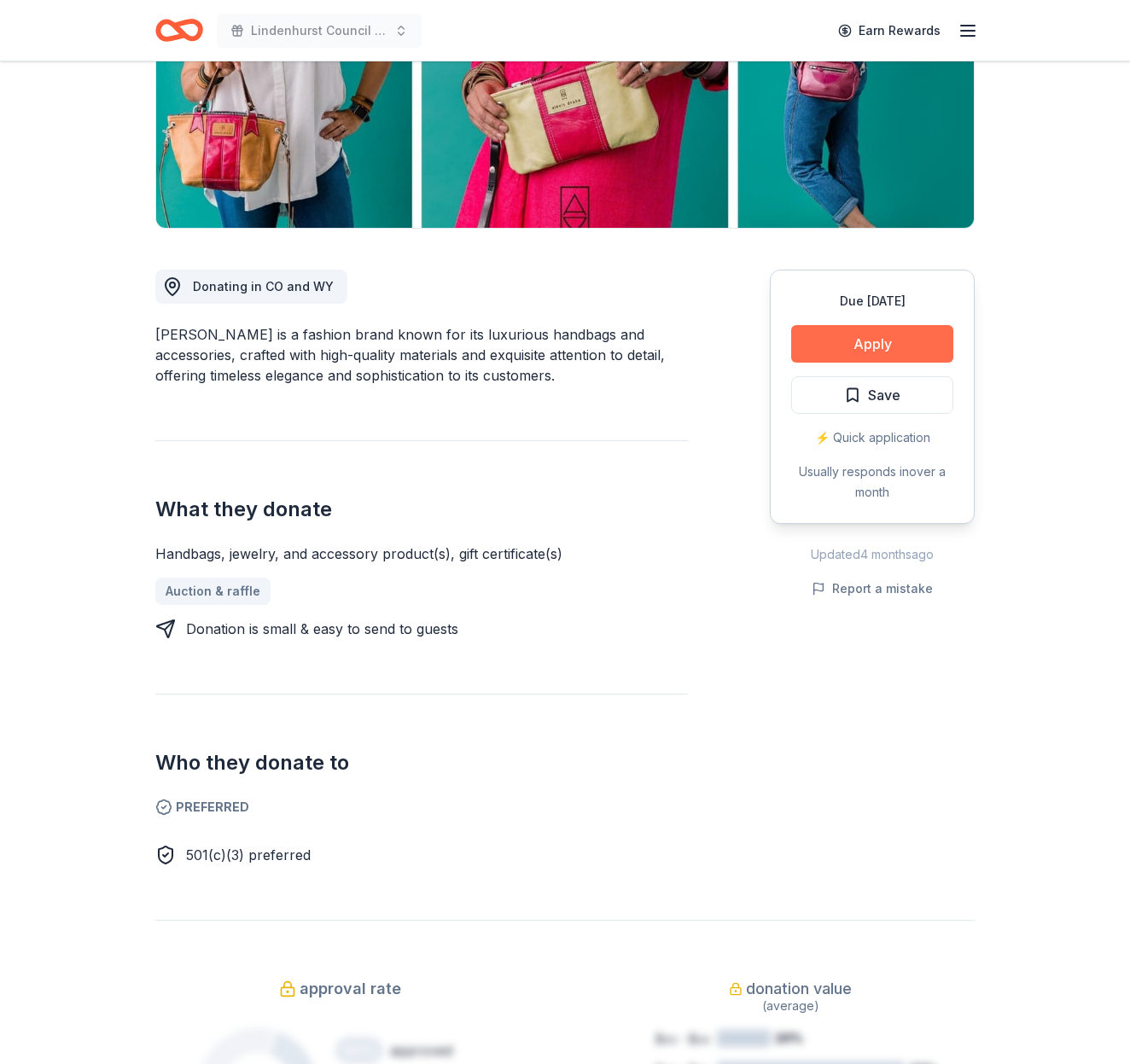
click at [875, 349] on button "Apply" at bounding box center [872, 343] width 162 height 38
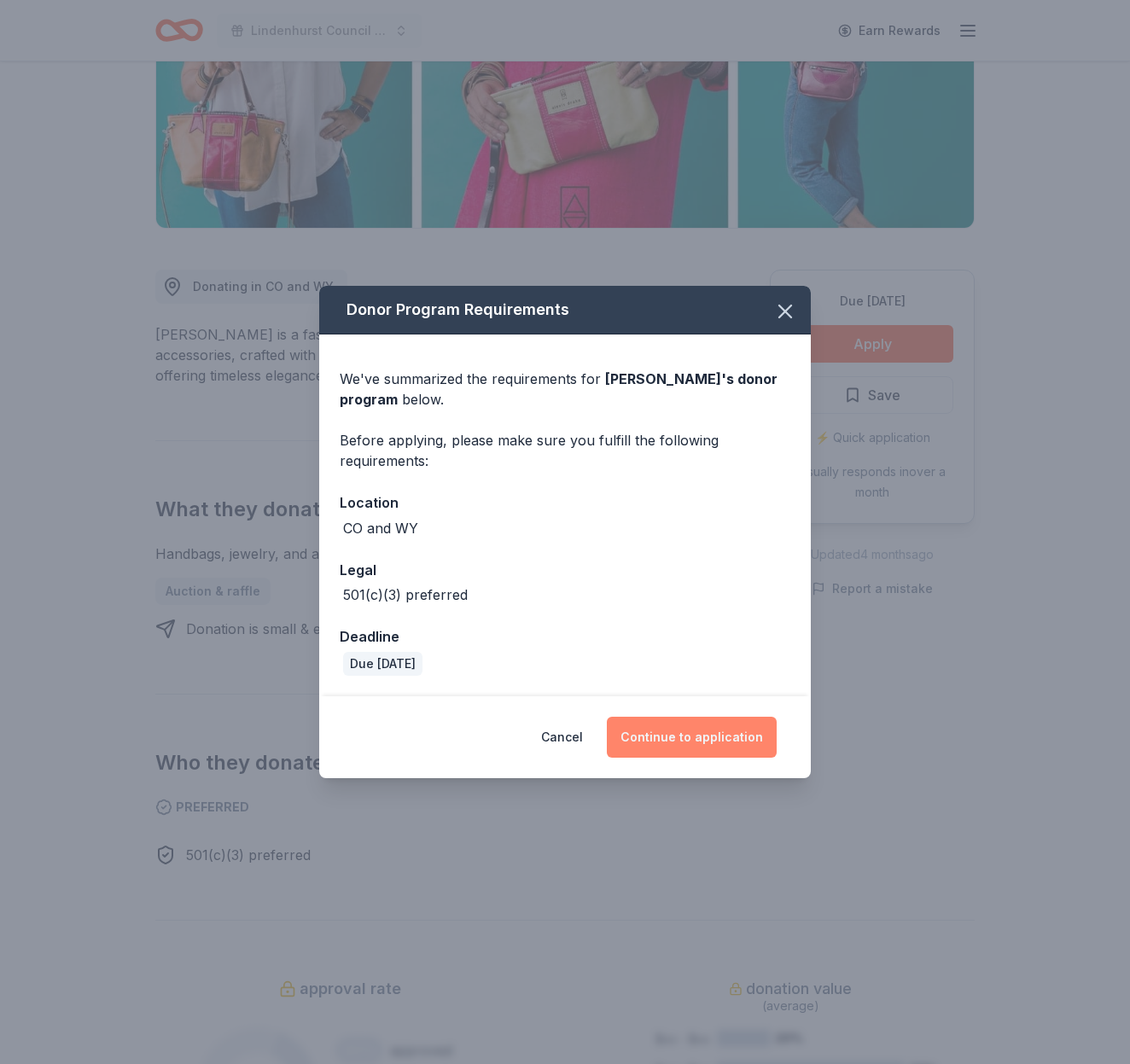
click at [718, 740] on button "Continue to application" at bounding box center [692, 737] width 170 height 41
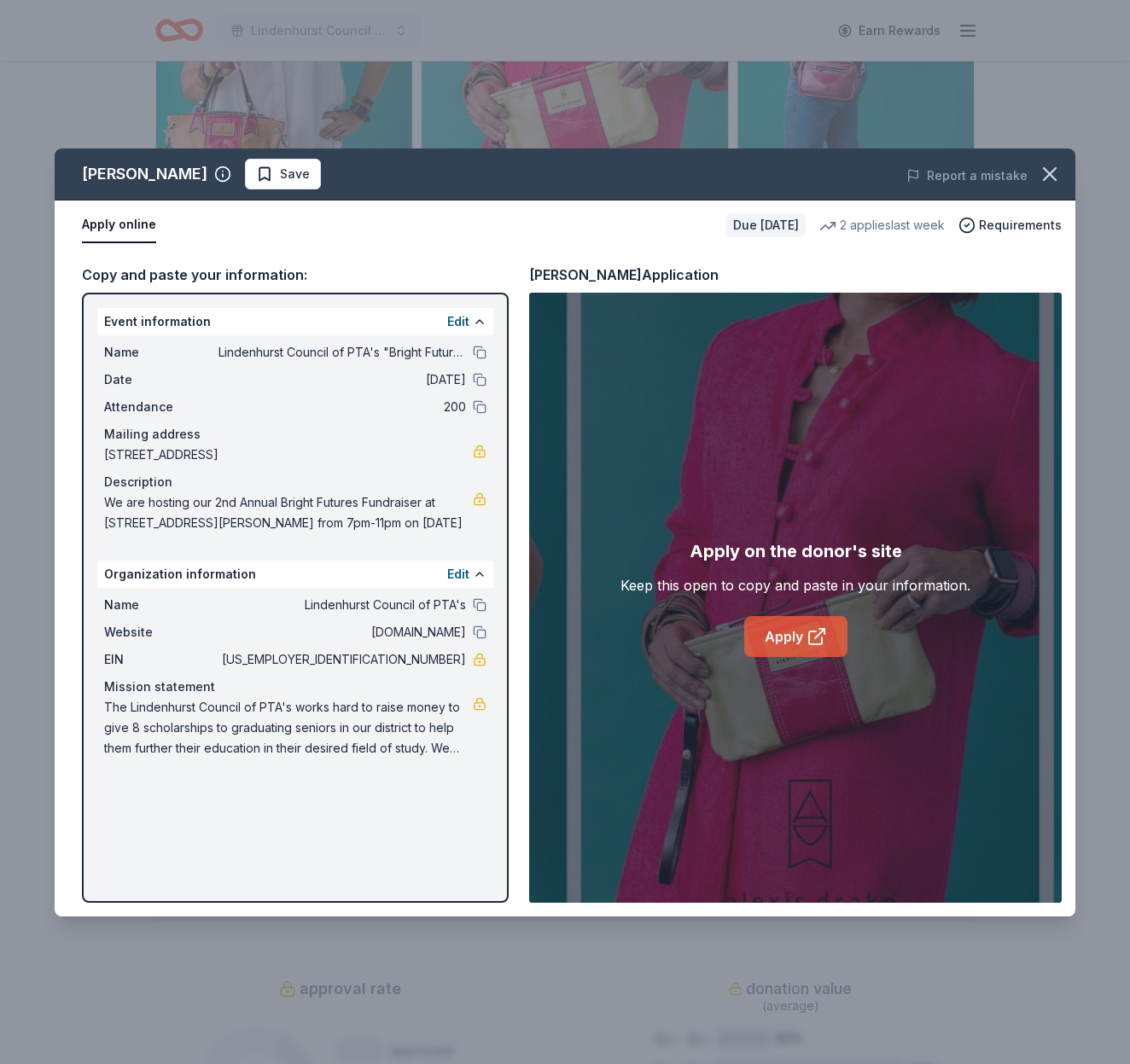
click at [809, 640] on icon at bounding box center [816, 638] width 13 height 13
click at [280, 166] on span "Save" at bounding box center [295, 173] width 30 height 20
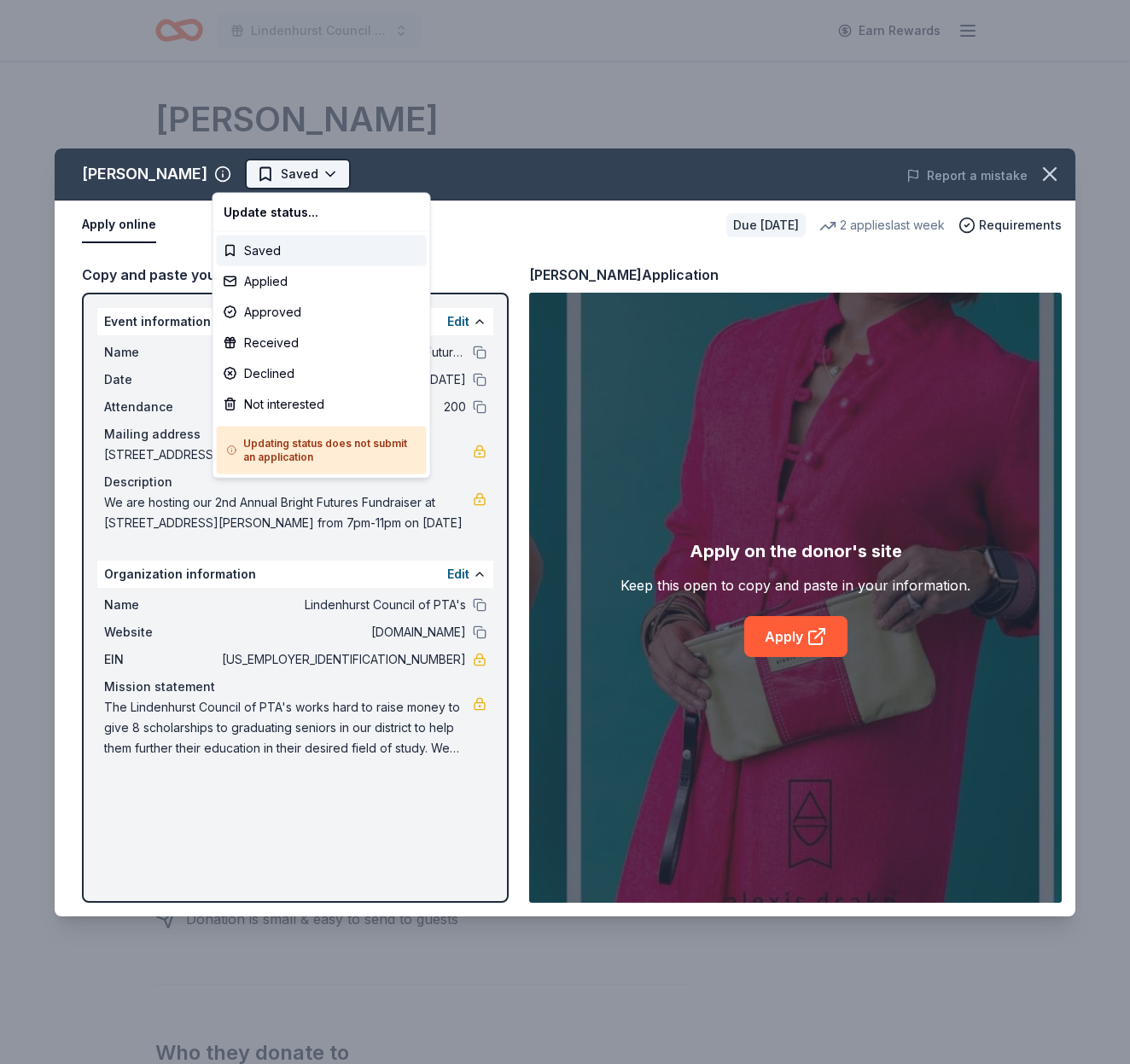
click at [273, 179] on html "Lindenhurst Council of PTA's "Bright Futures" Fundraiser Earn Rewards Due in 85…" at bounding box center [565, 532] width 1130 height 1064
click at [286, 288] on div "Applied" at bounding box center [322, 281] width 210 height 31
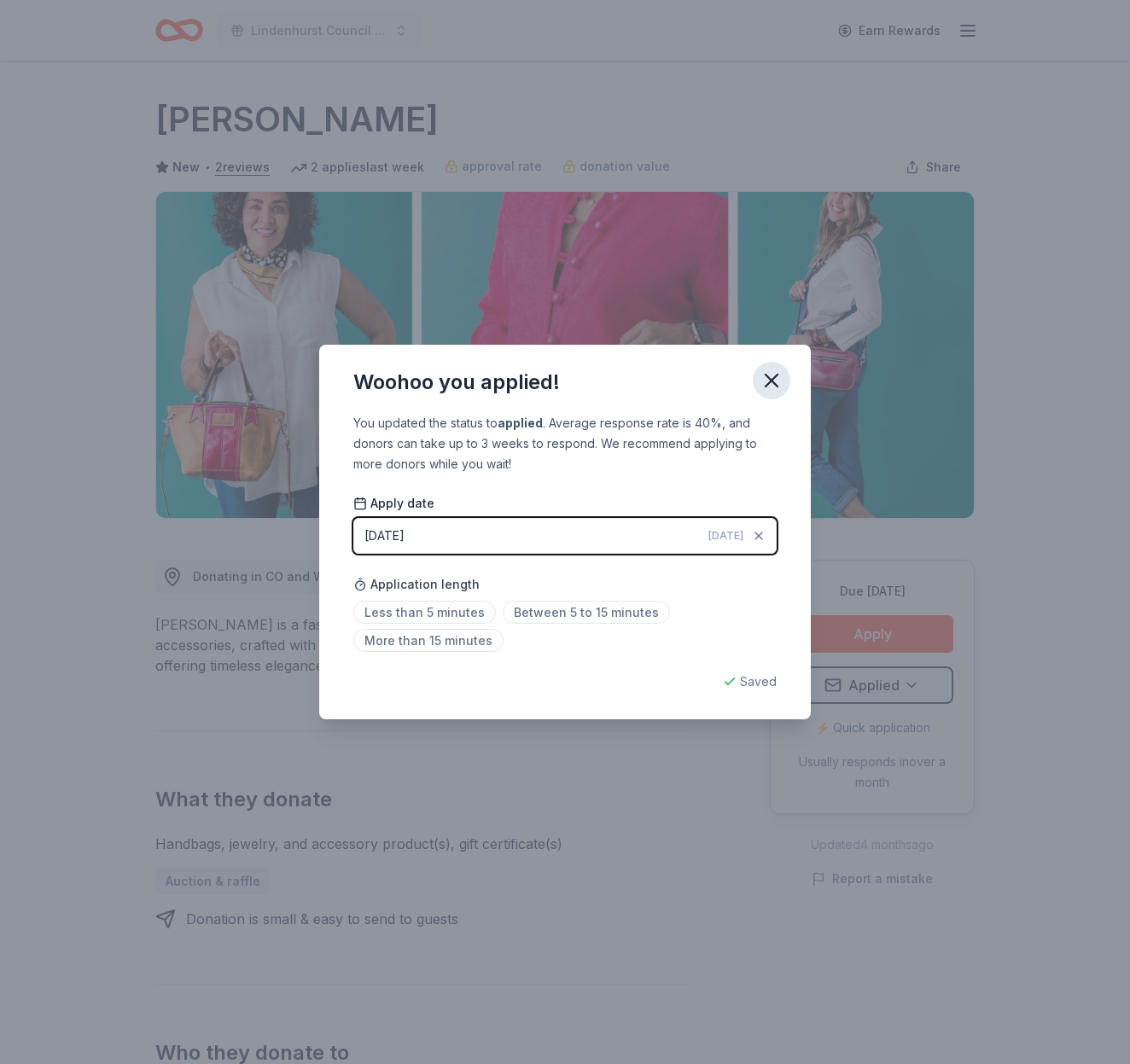
click at [766, 375] on icon "button" at bounding box center [772, 381] width 12 height 12
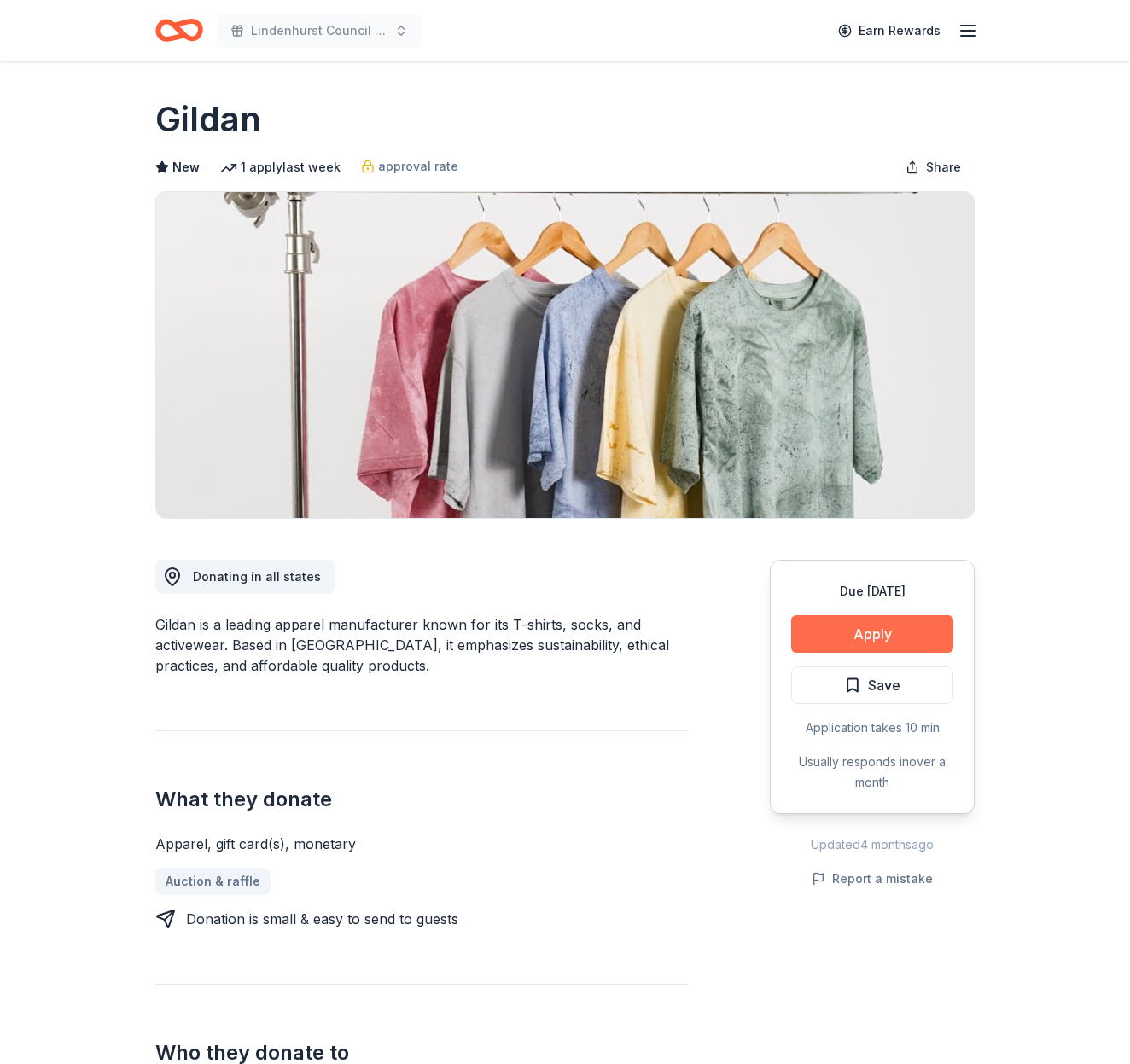
click at [892, 624] on button "Apply" at bounding box center [872, 634] width 162 height 38
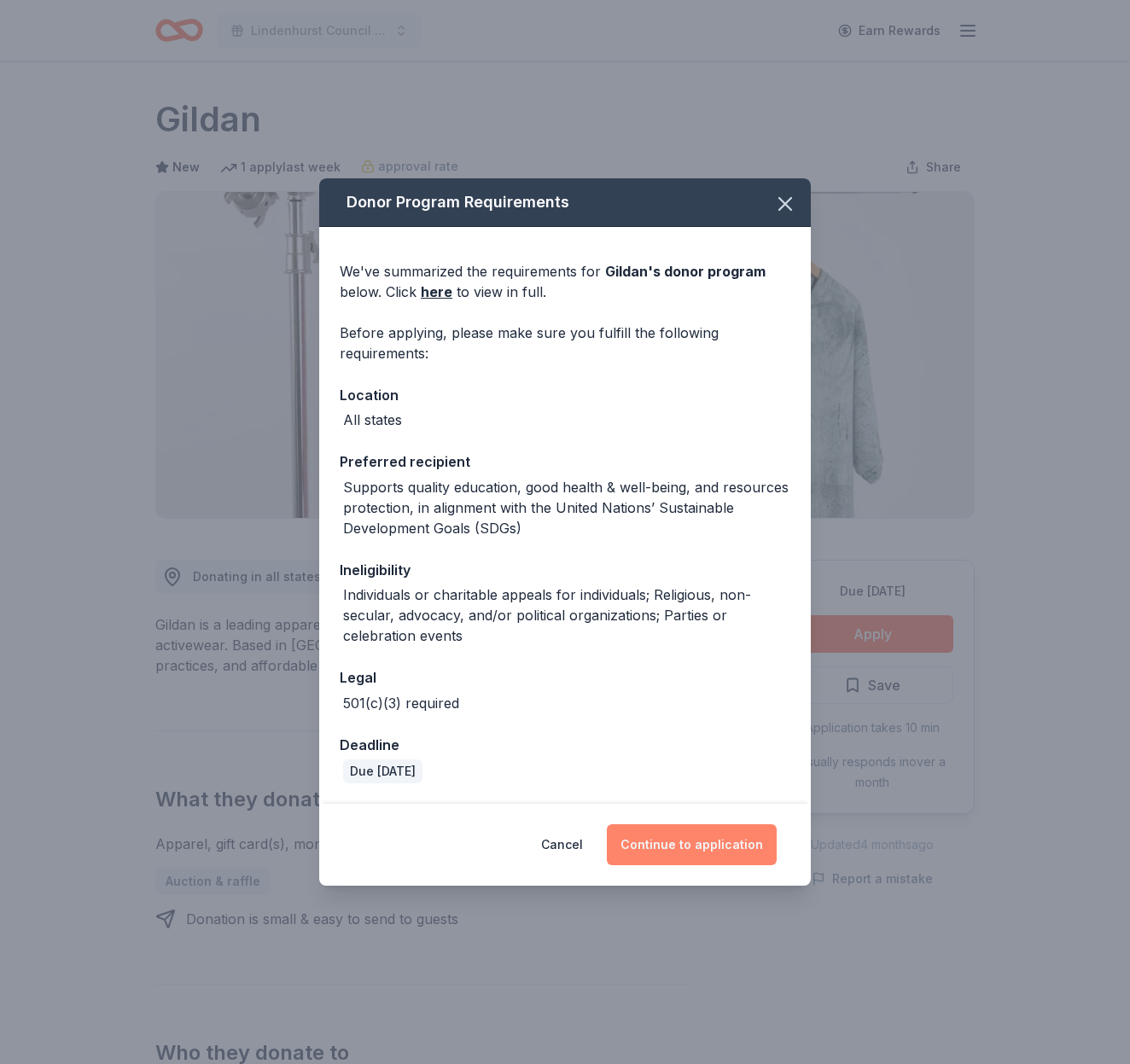
click at [675, 828] on button "Continue to application" at bounding box center [692, 844] width 170 height 41
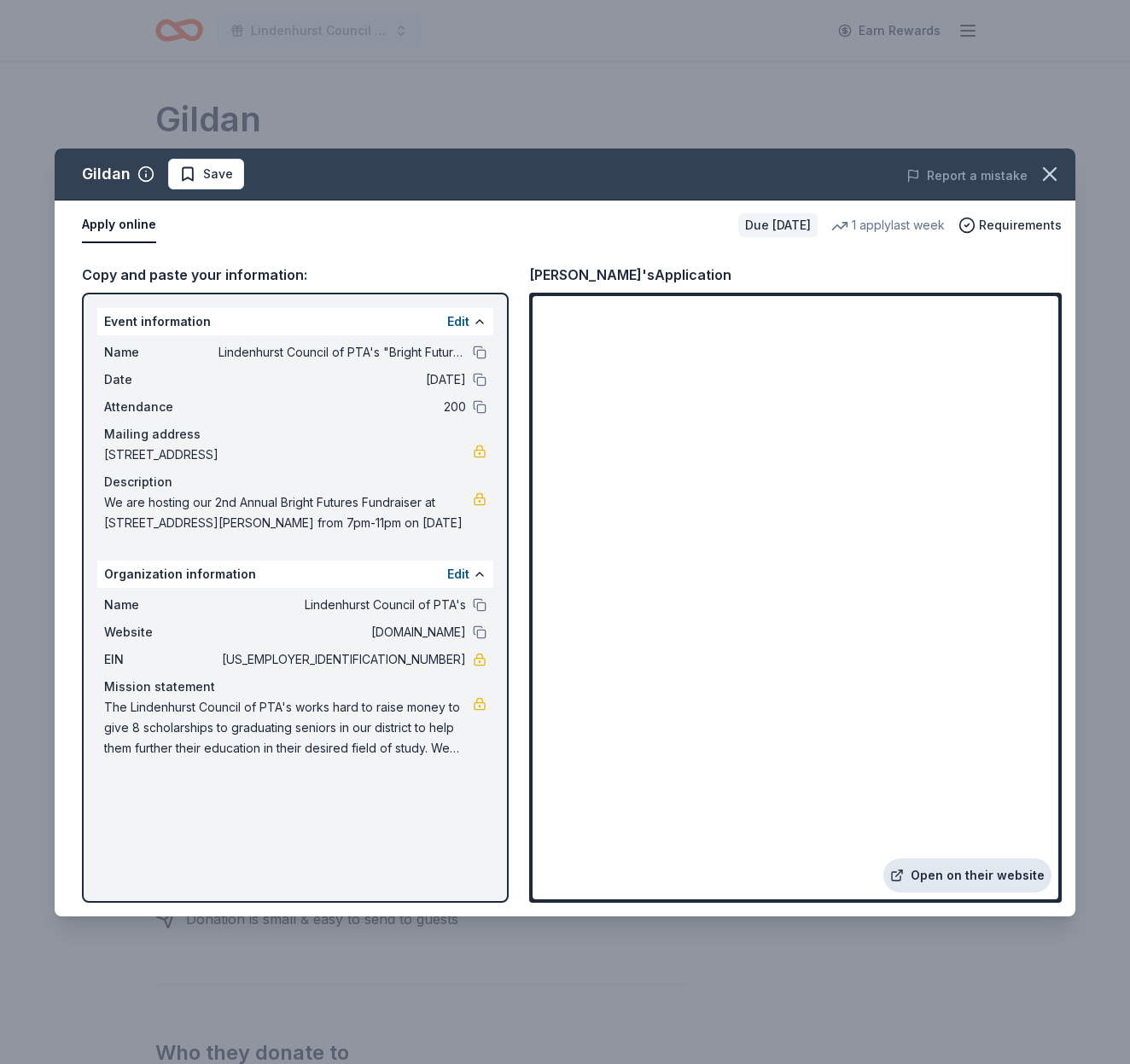
click at [962, 873] on link "Open on their website" at bounding box center [968, 875] width 168 height 34
click at [186, 174] on span "Save" at bounding box center [206, 173] width 53 height 20
click at [230, 169] on html "Lindenhurst Council of PTA's "Bright Futures" Fundraiser Earn Rewards Due [DATE…" at bounding box center [565, 532] width 1130 height 1064
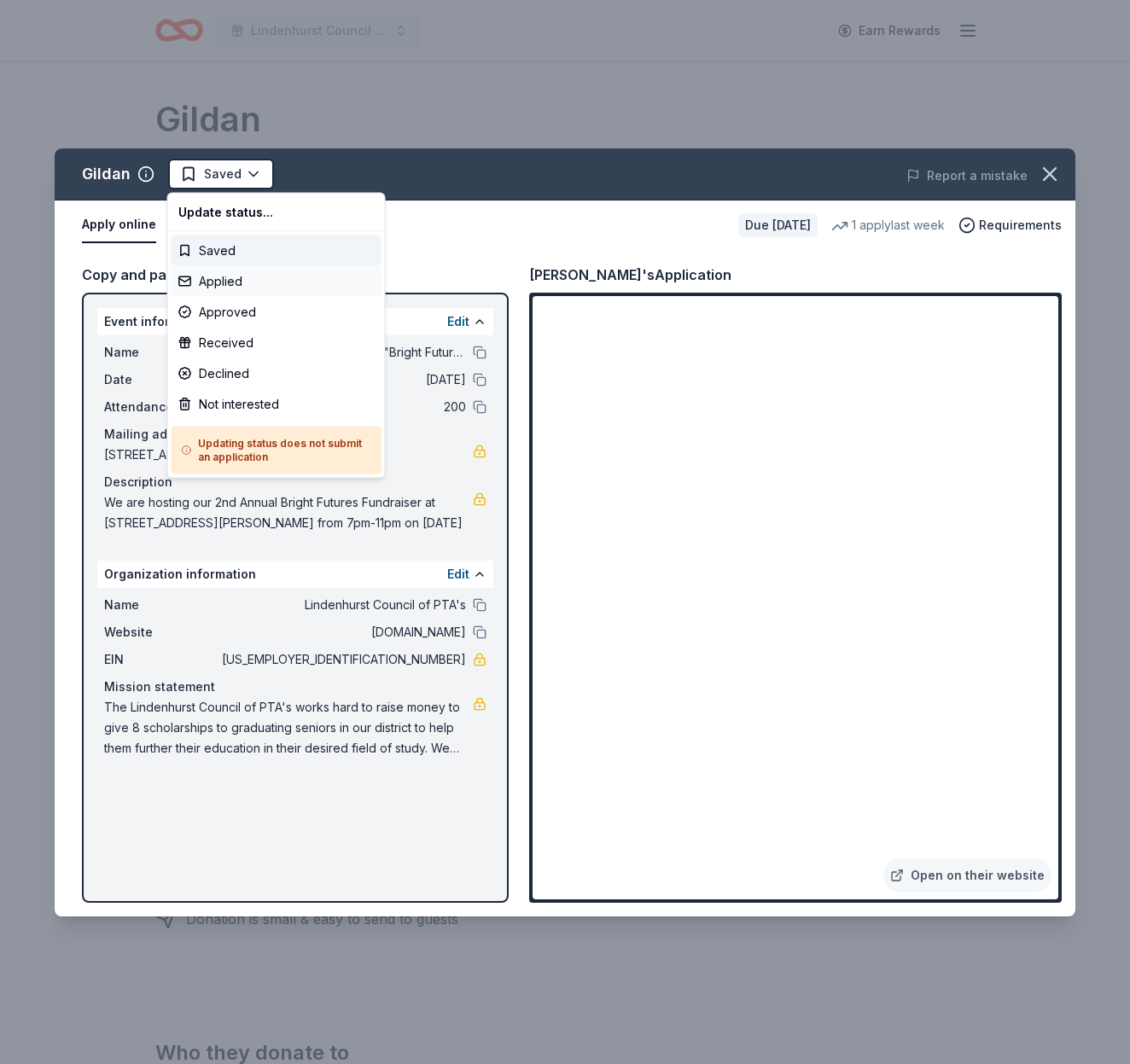
click at [263, 279] on div "Applied" at bounding box center [277, 281] width 210 height 31
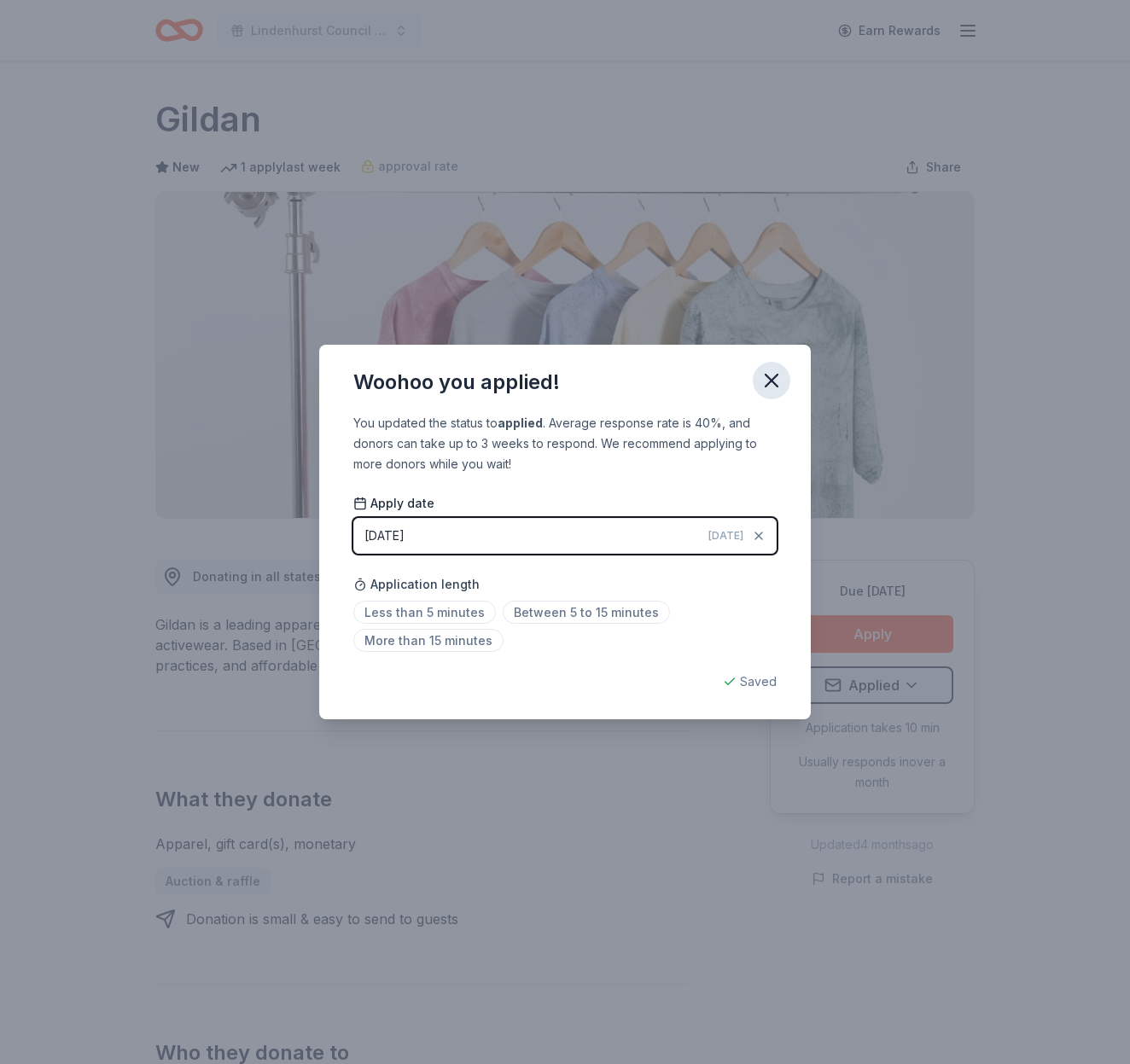
click at [770, 379] on icon "button" at bounding box center [772, 381] width 12 height 12
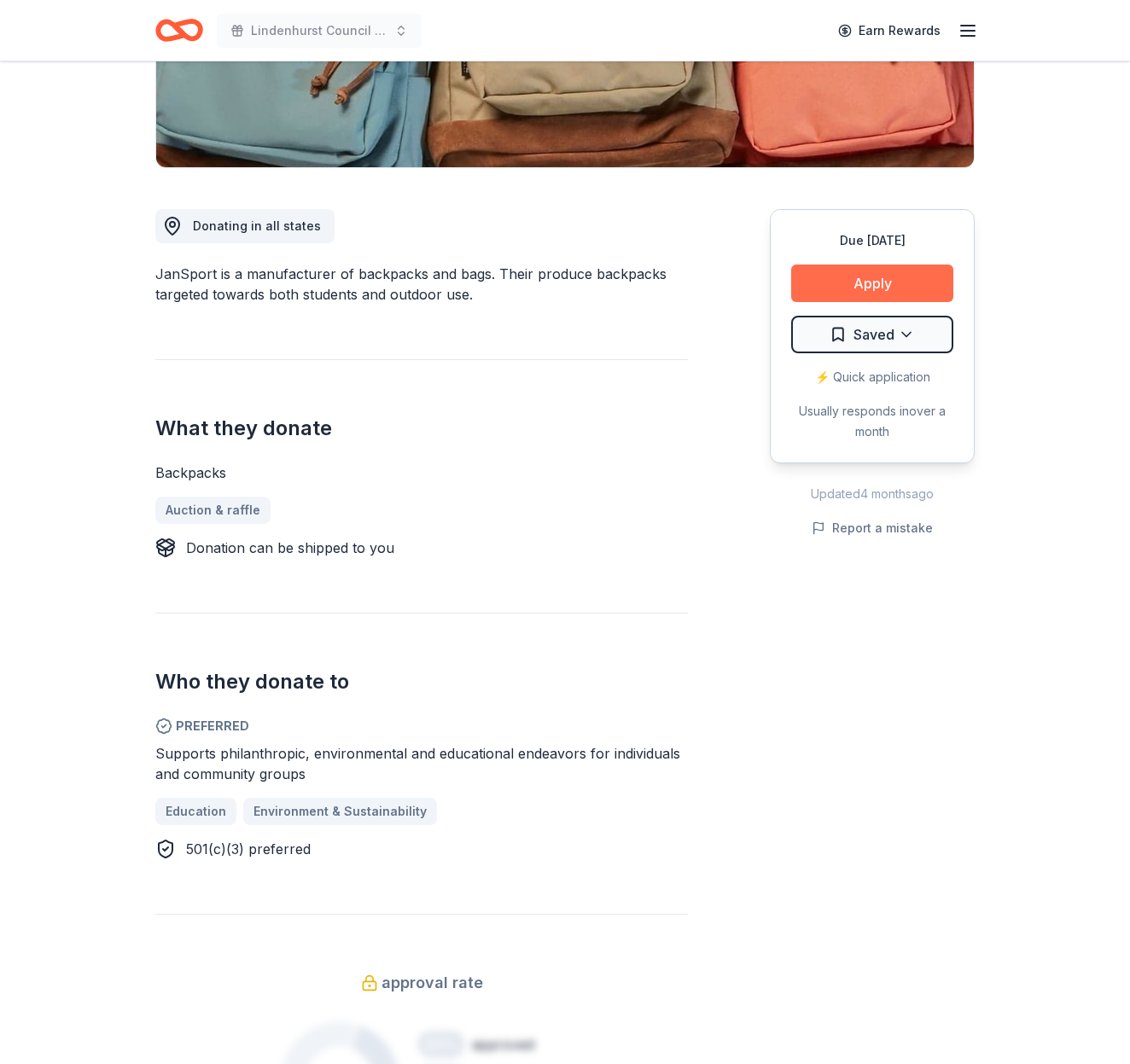
scroll to position [351, 0]
click at [888, 281] on button "Apply" at bounding box center [872, 282] width 162 height 38
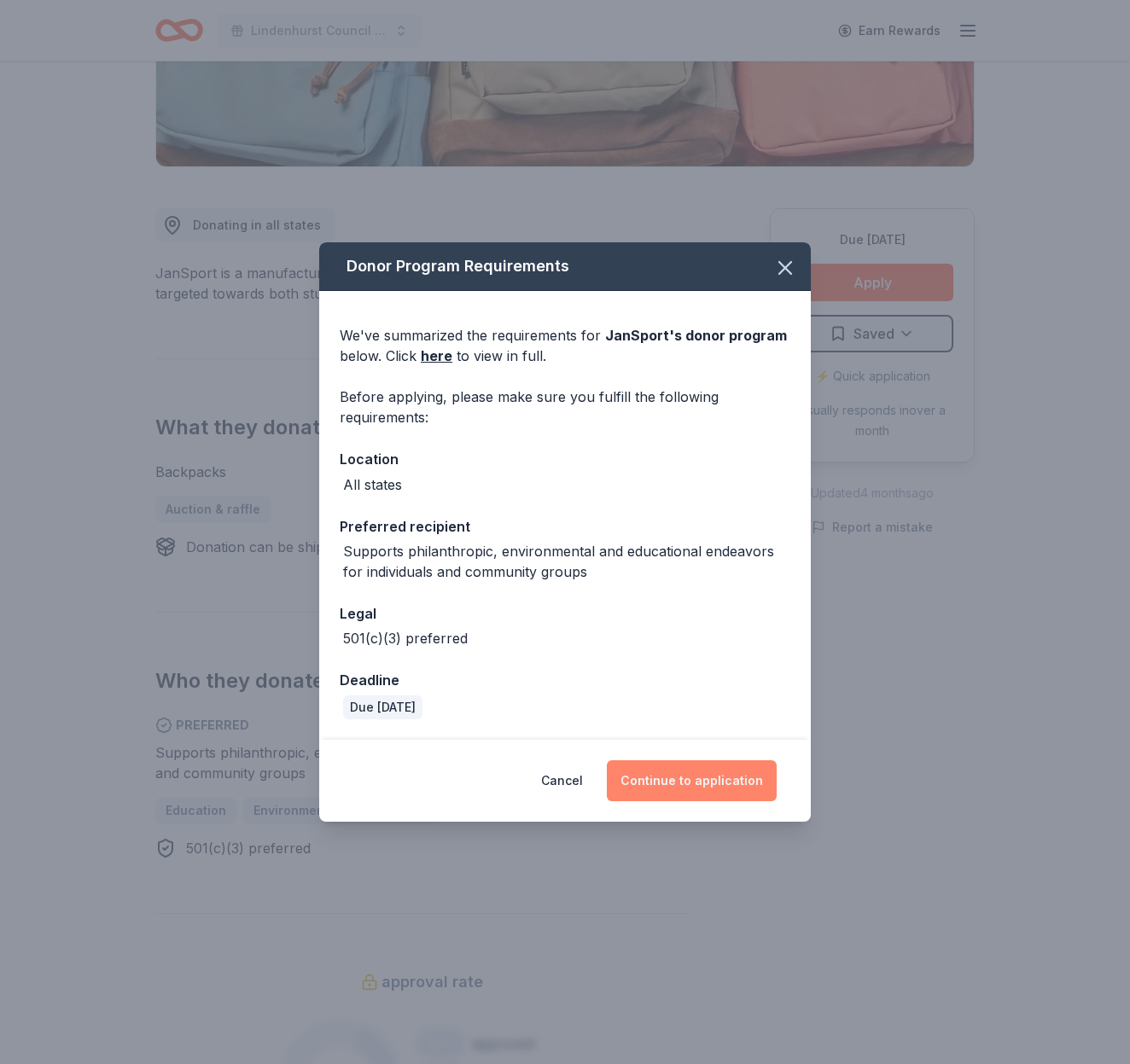
click at [740, 792] on button "Continue to application" at bounding box center [692, 780] width 170 height 41
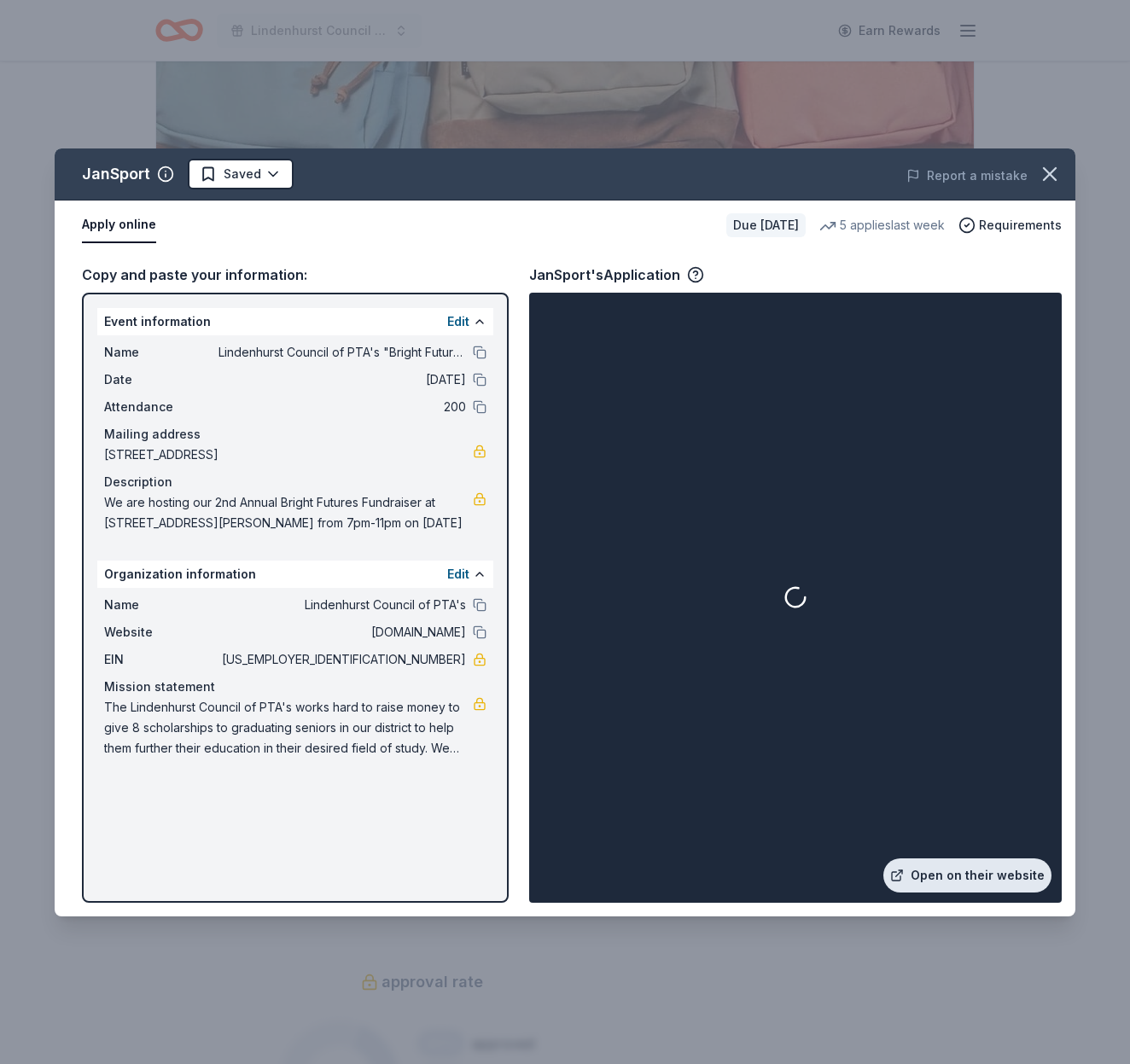
click at [961, 868] on link "Open on their website" at bounding box center [968, 875] width 168 height 34
